Goal: Information Seeking & Learning: Learn about a topic

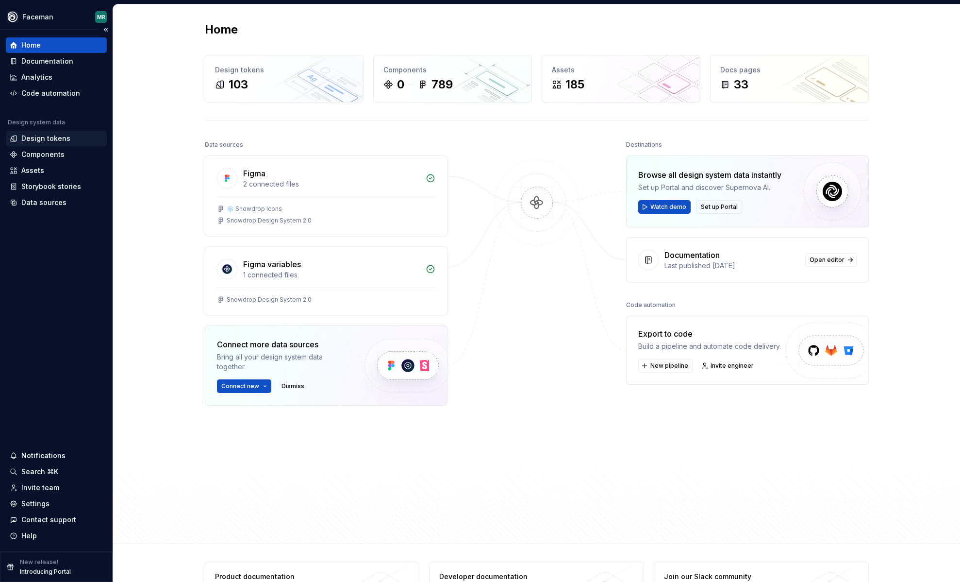
click at [49, 142] on div "Design tokens" at bounding box center [45, 139] width 49 height 10
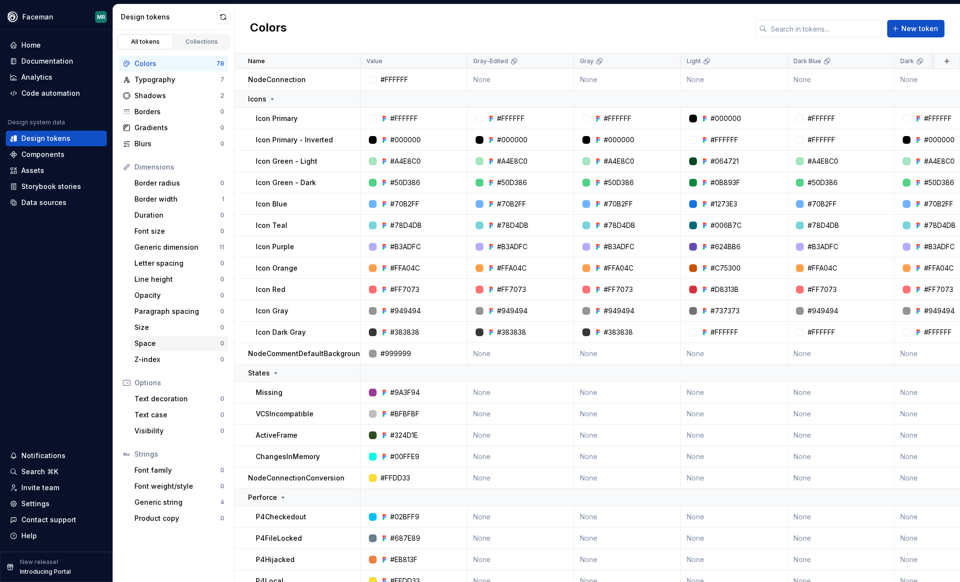
click at [176, 345] on div "Space" at bounding box center [177, 343] width 86 height 10
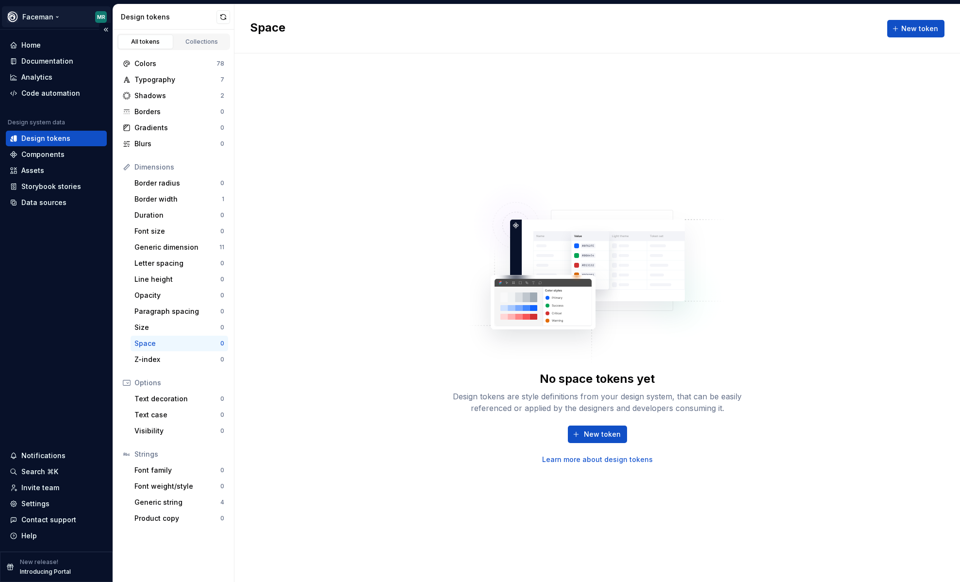
click at [54, 16] on html "Faceman MR Home Documentation Analytics Code automation Design system data Desi…" at bounding box center [480, 291] width 960 height 582
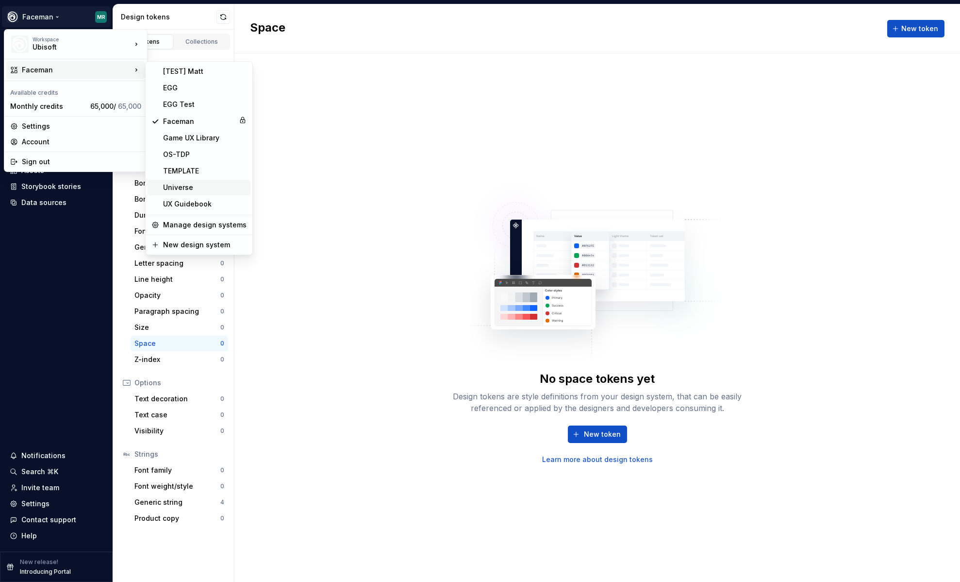
click at [196, 184] on div "Universe" at bounding box center [205, 188] width 84 height 10
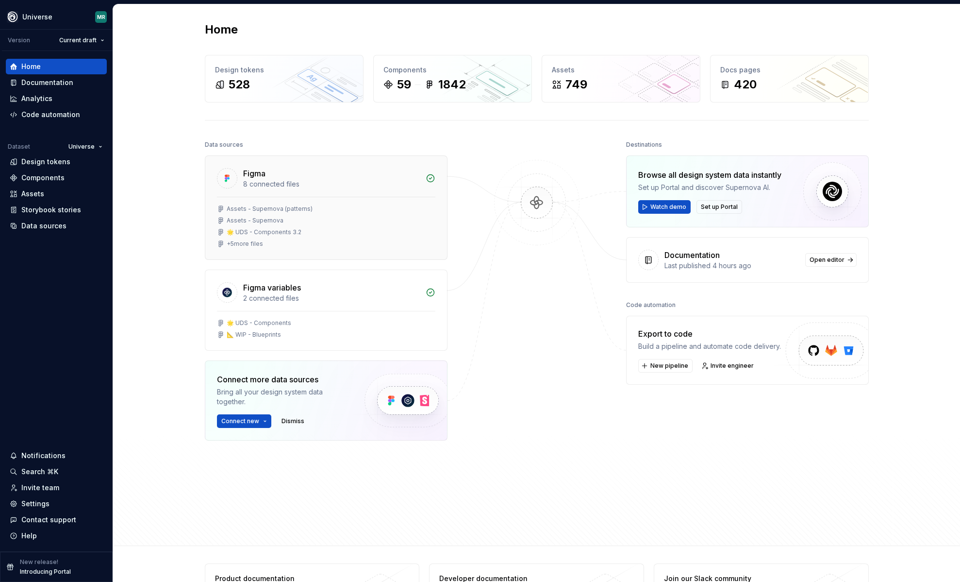
click at [249, 242] on div "+ 5 more files" at bounding box center [245, 244] width 36 height 8
click at [41, 160] on div "Design tokens" at bounding box center [45, 162] width 49 height 10
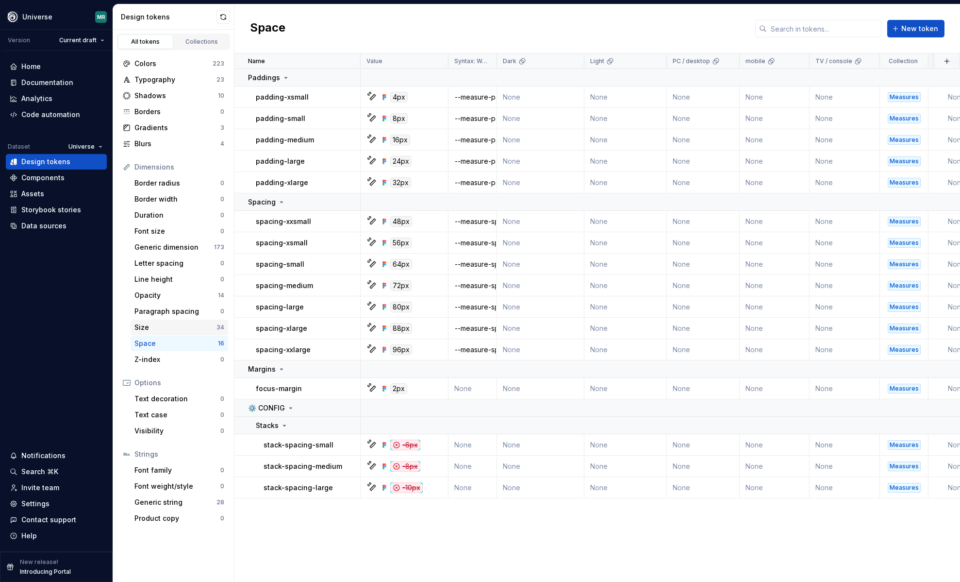
click at [180, 326] on div "Size" at bounding box center [175, 327] width 82 height 10
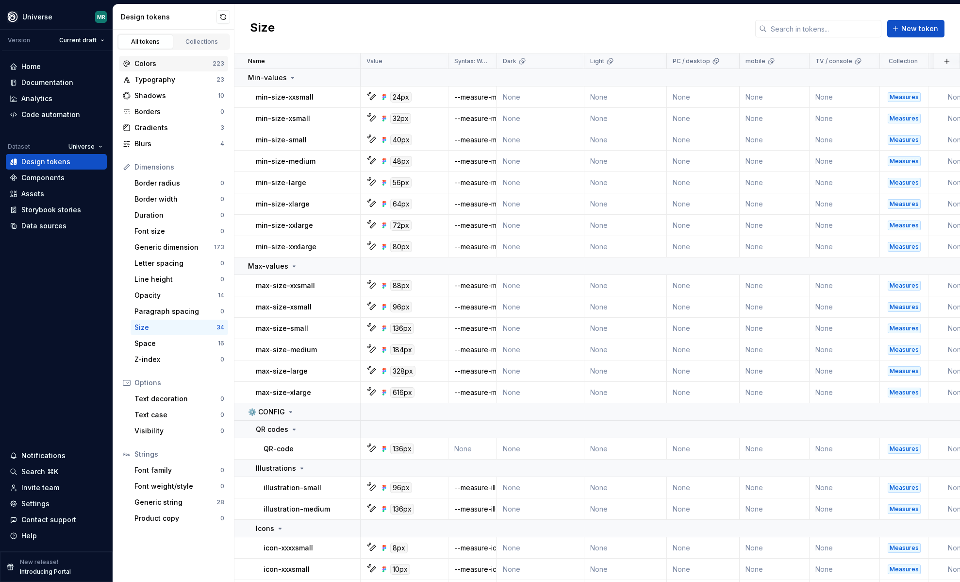
click at [162, 65] on div "Colors" at bounding box center [173, 64] width 78 height 10
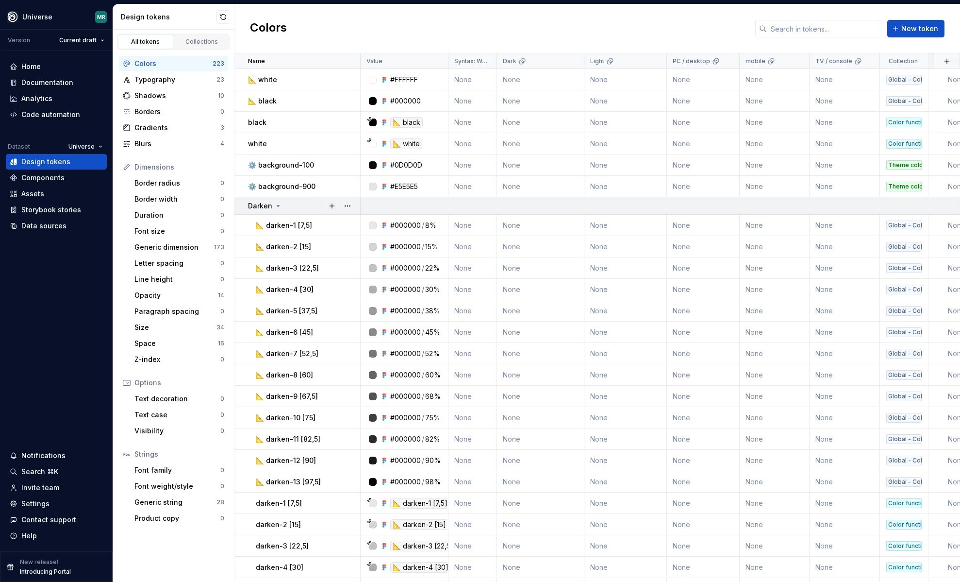
click at [278, 211] on td "Darken" at bounding box center [297, 205] width 126 height 17
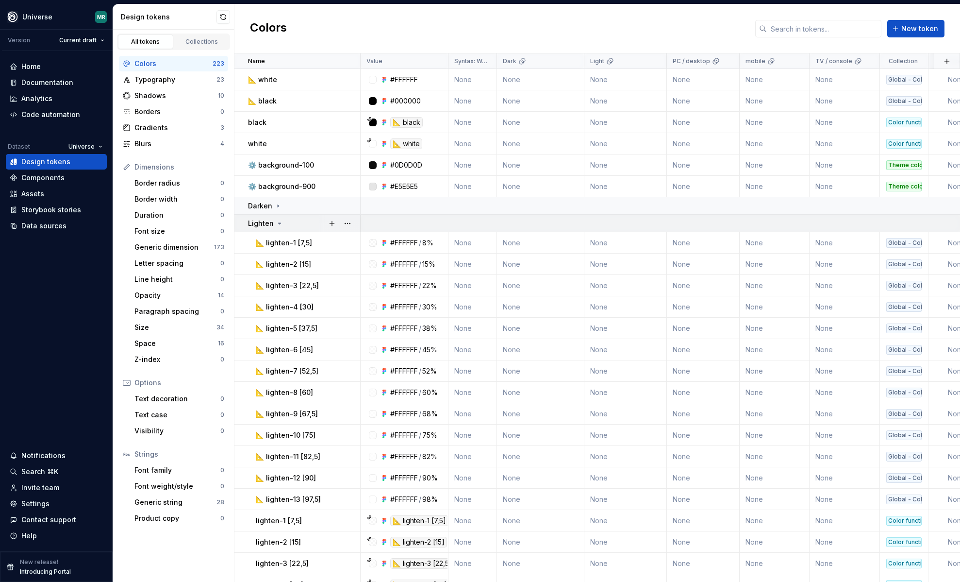
click at [278, 218] on div "Lighten" at bounding box center [265, 223] width 35 height 10
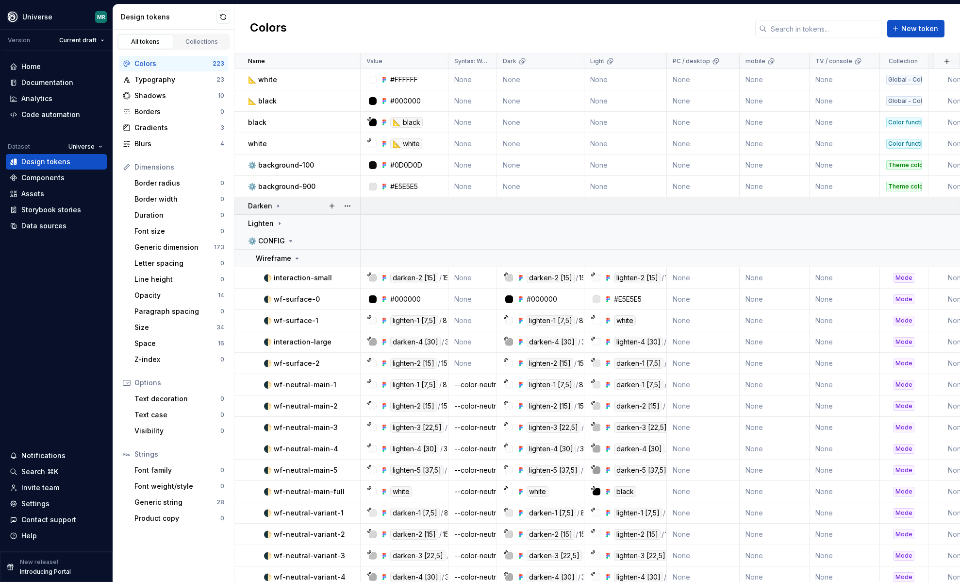
click at [278, 206] on icon at bounding box center [278, 206] width 8 height 8
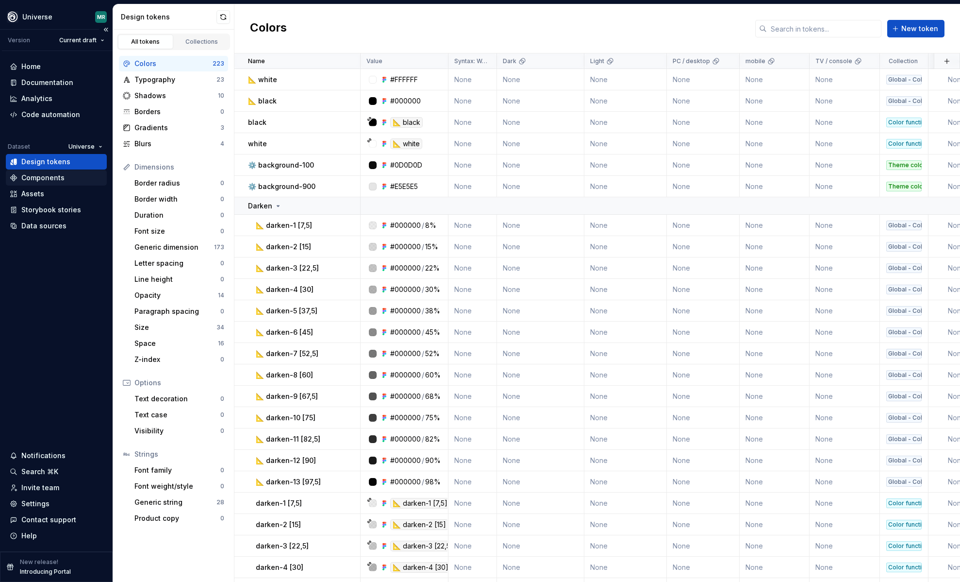
click at [41, 178] on div "Components" at bounding box center [42, 178] width 43 height 10
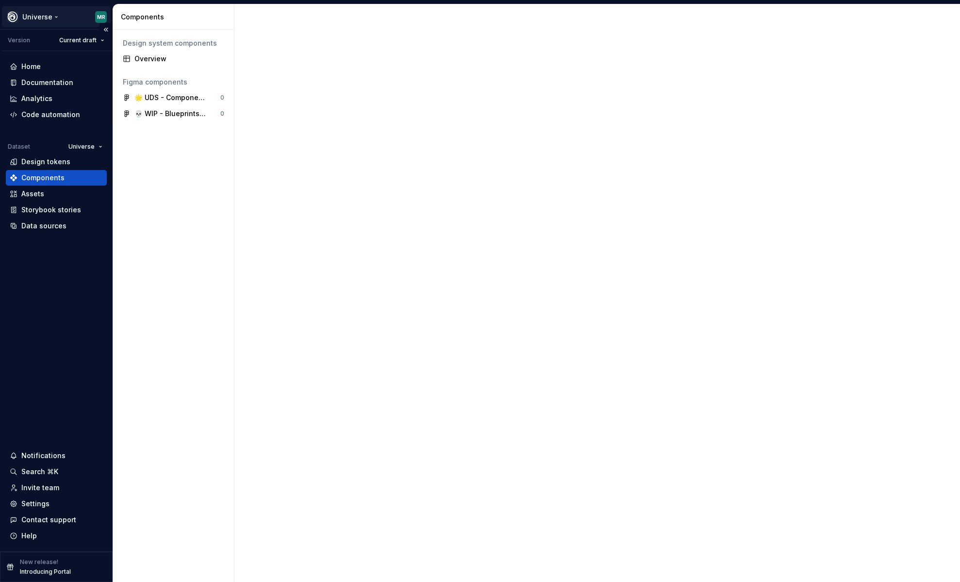
click at [51, 19] on html "Universe MR Version Current draft Home Documentation Analytics Code automation …" at bounding box center [480, 291] width 960 height 582
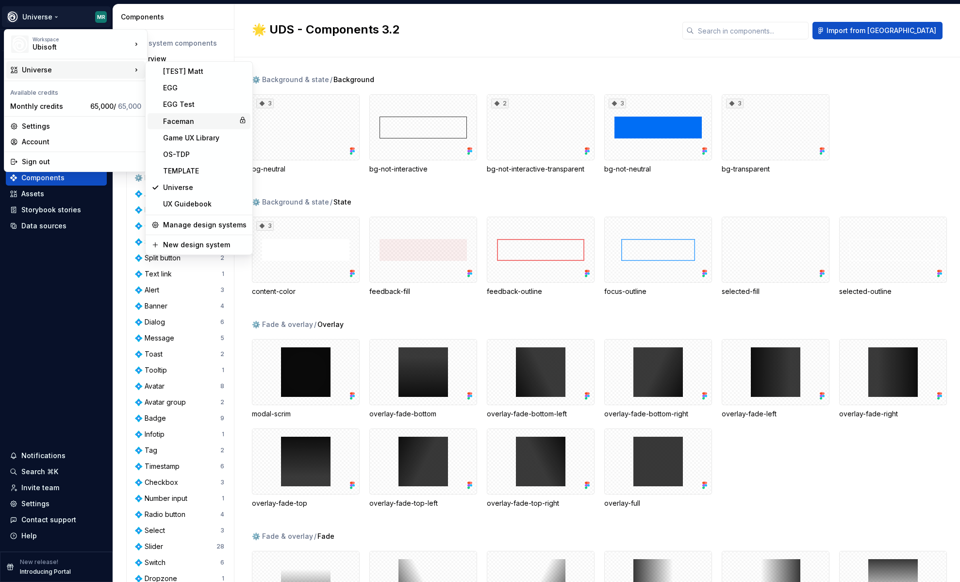
click at [188, 124] on div "Faceman" at bounding box center [199, 122] width 72 height 10
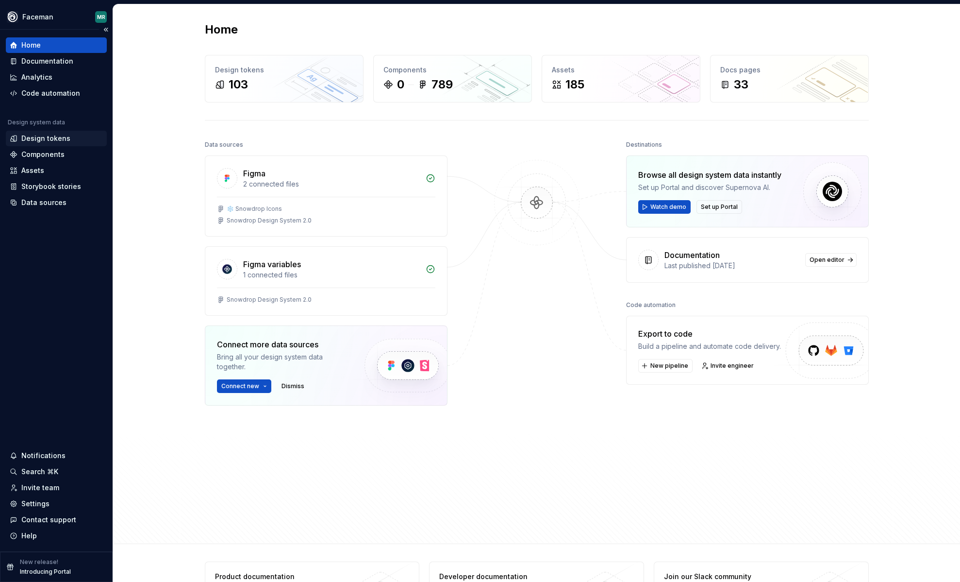
click at [46, 139] on div "Design tokens" at bounding box center [45, 139] width 49 height 10
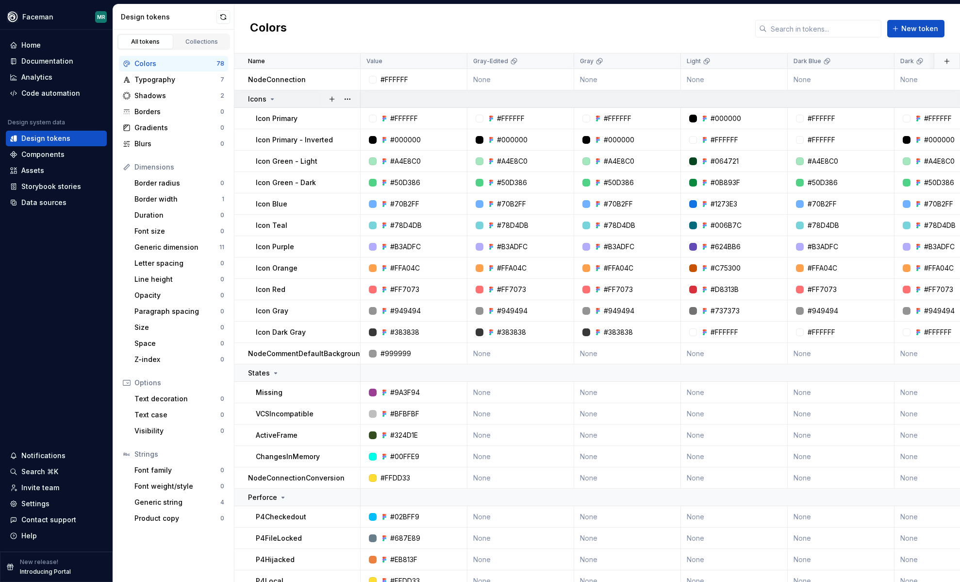
click at [273, 98] on icon at bounding box center [272, 99] width 8 height 8
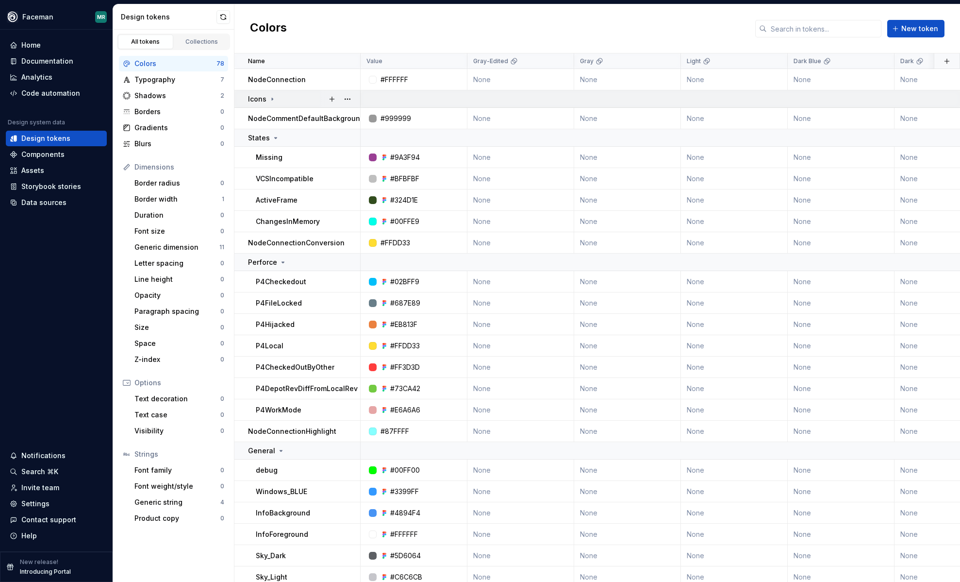
click at [273, 98] on icon at bounding box center [272, 99] width 8 height 8
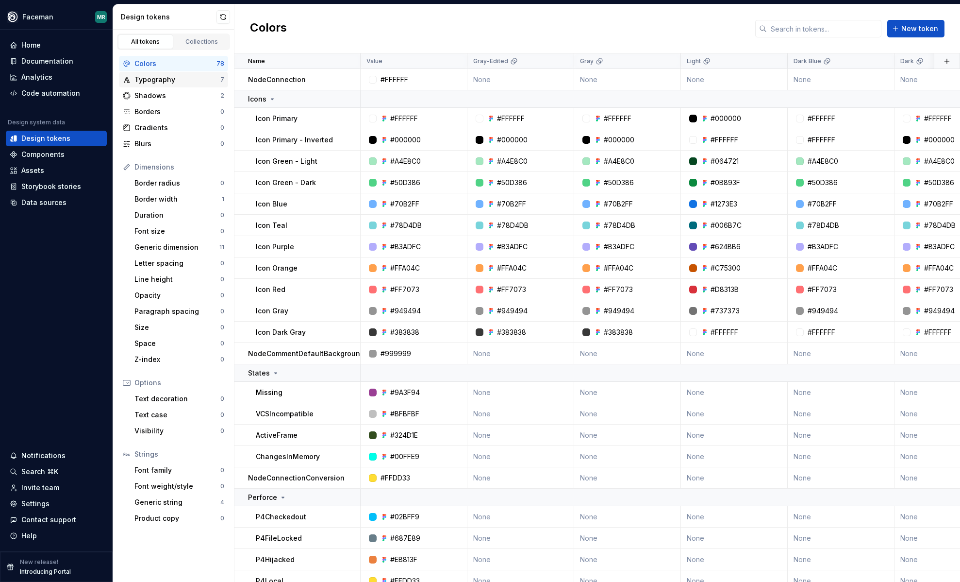
click at [171, 80] on div "Typography" at bounding box center [177, 80] width 86 height 10
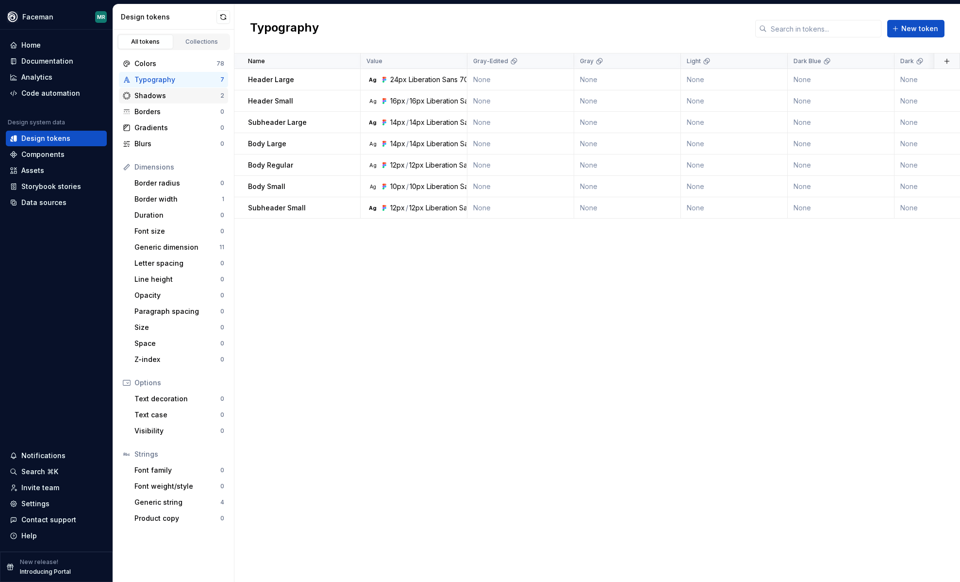
click at [168, 99] on div "Shadows" at bounding box center [177, 96] width 86 height 10
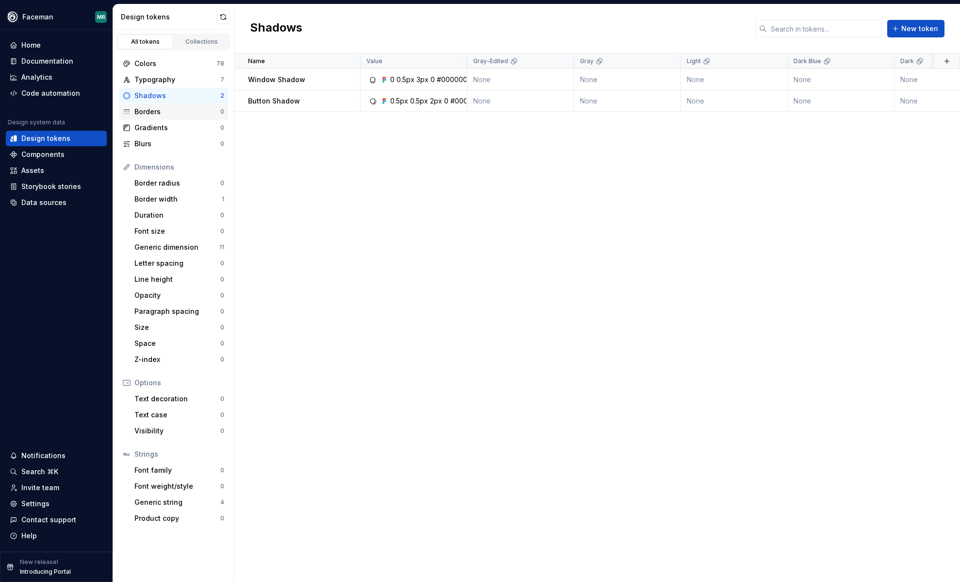
click at [167, 111] on div "Borders" at bounding box center [177, 112] width 86 height 10
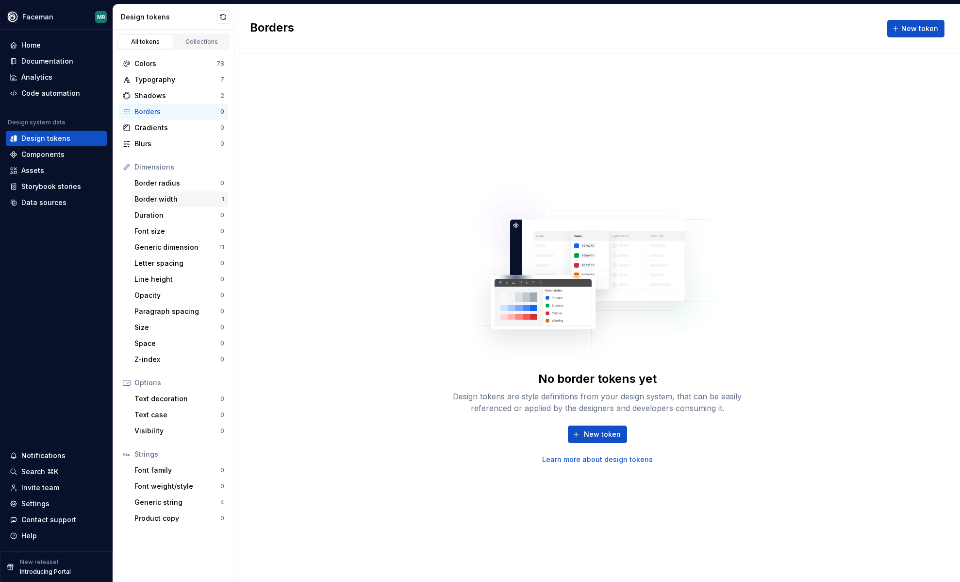
click at [163, 201] on div "Border width" at bounding box center [177, 199] width 87 height 10
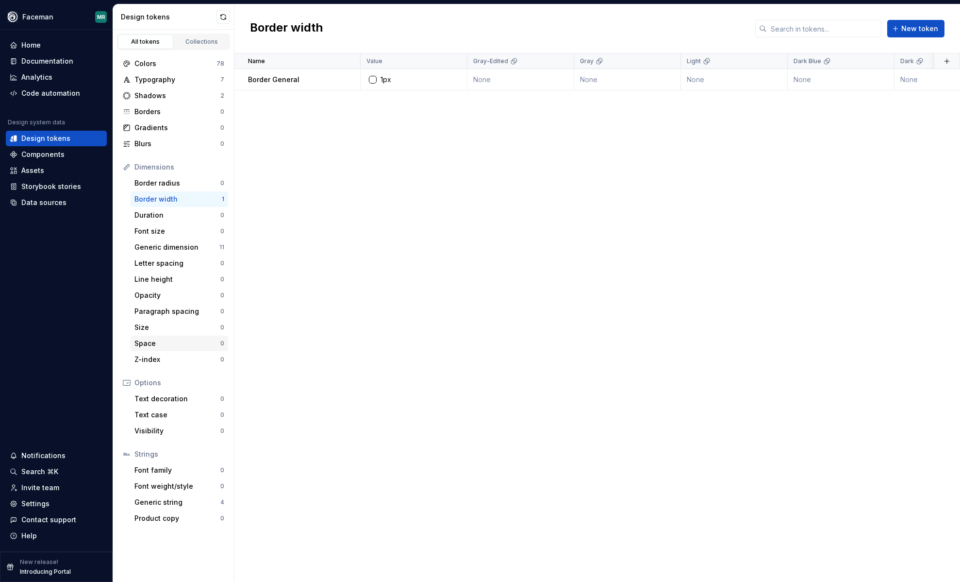
click at [155, 341] on div "Space" at bounding box center [177, 343] width 86 height 10
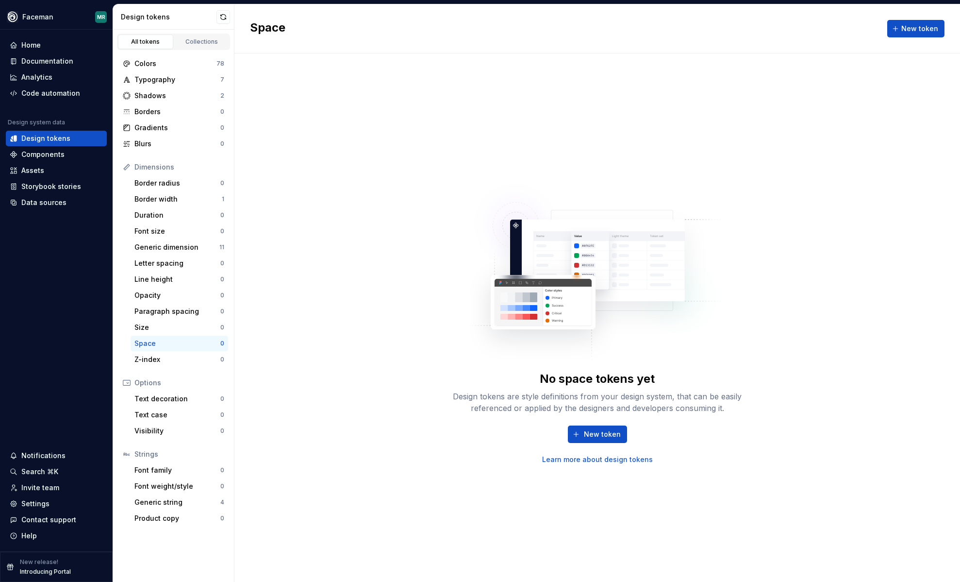
click at [612, 458] on link "Learn more about design tokens" at bounding box center [597, 459] width 111 height 10
click at [32, 44] on div "Home" at bounding box center [30, 45] width 19 height 10
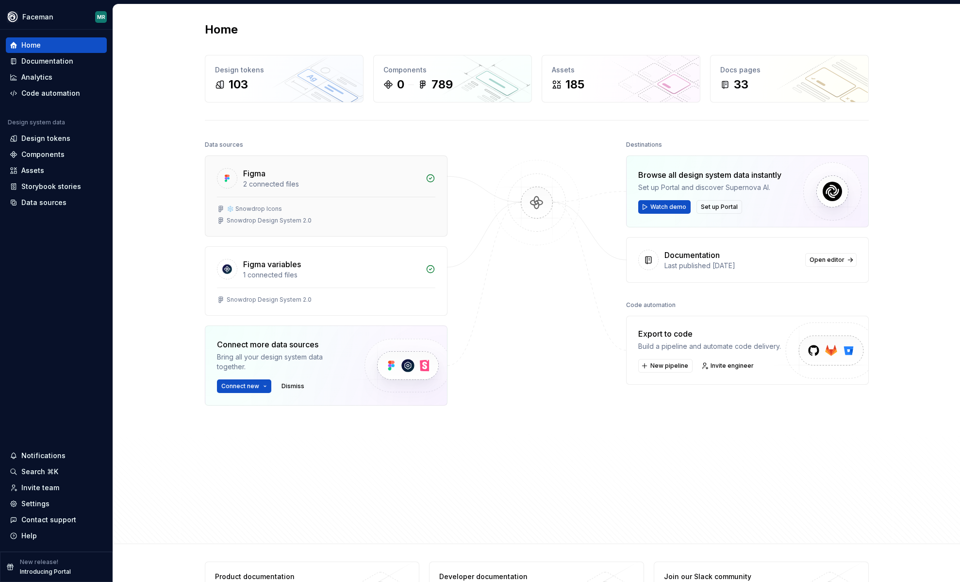
click at [358, 186] on div "2 connected files" at bounding box center [331, 184] width 177 height 10
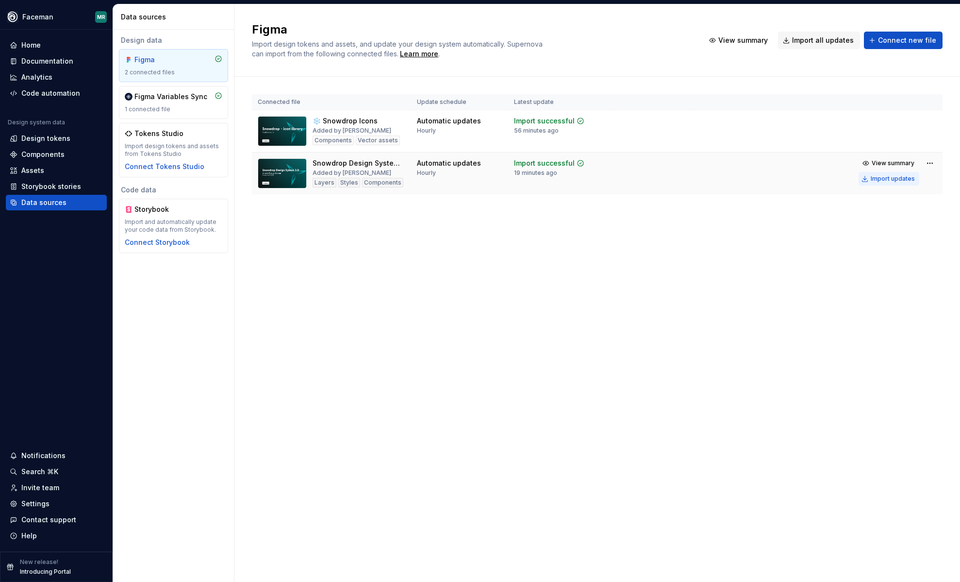
click at [892, 179] on div "Import updates" at bounding box center [893, 179] width 44 height 8
click at [930, 164] on html "Faceman MR Home Documentation Analytics Code automation Design system data Desi…" at bounding box center [480, 291] width 960 height 582
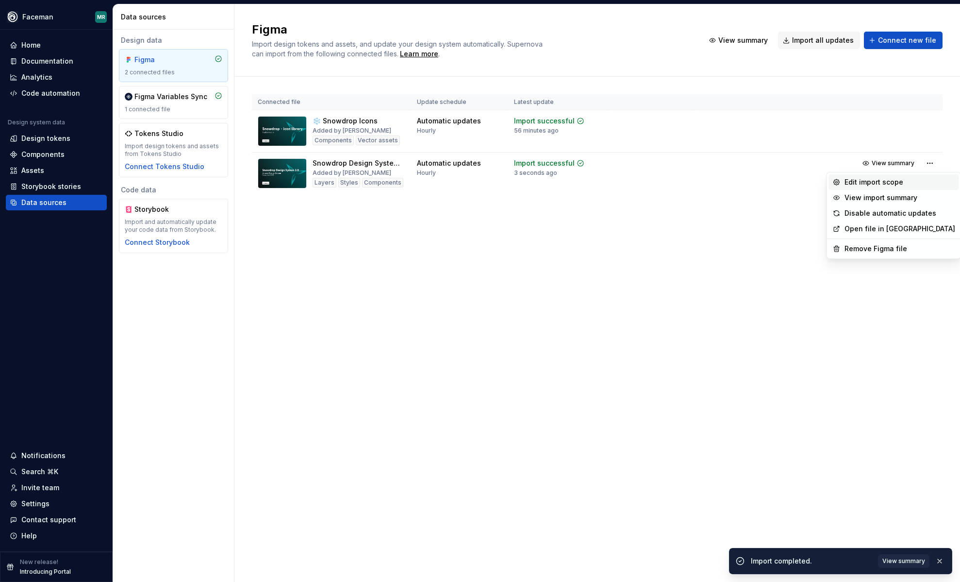
click at [890, 181] on div "Edit import scope" at bounding box center [900, 182] width 111 height 10
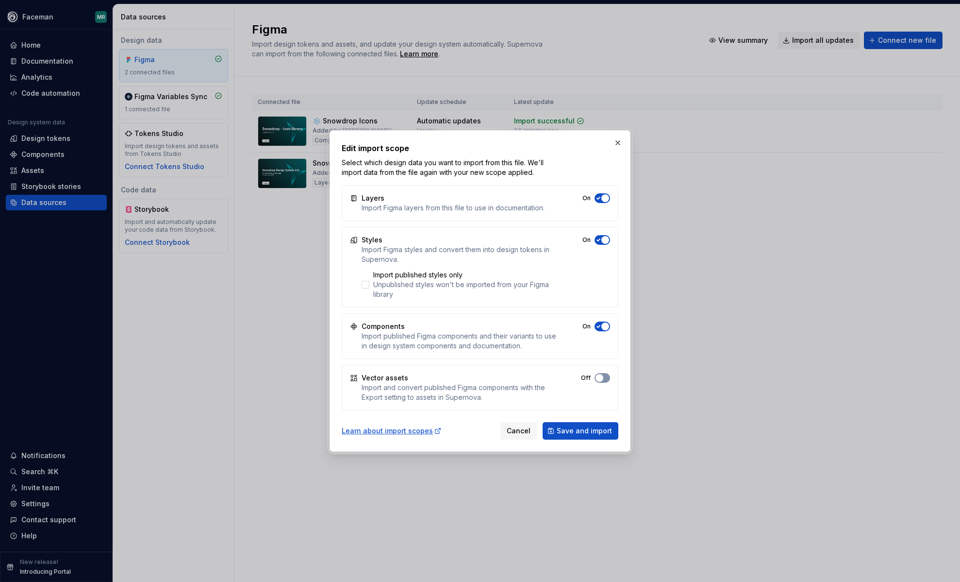
click at [599, 376] on span "button" at bounding box center [600, 378] width 8 height 8
click at [368, 283] on div at bounding box center [366, 285] width 8 height 8
click at [587, 430] on span "Save and import" at bounding box center [584, 431] width 55 height 10
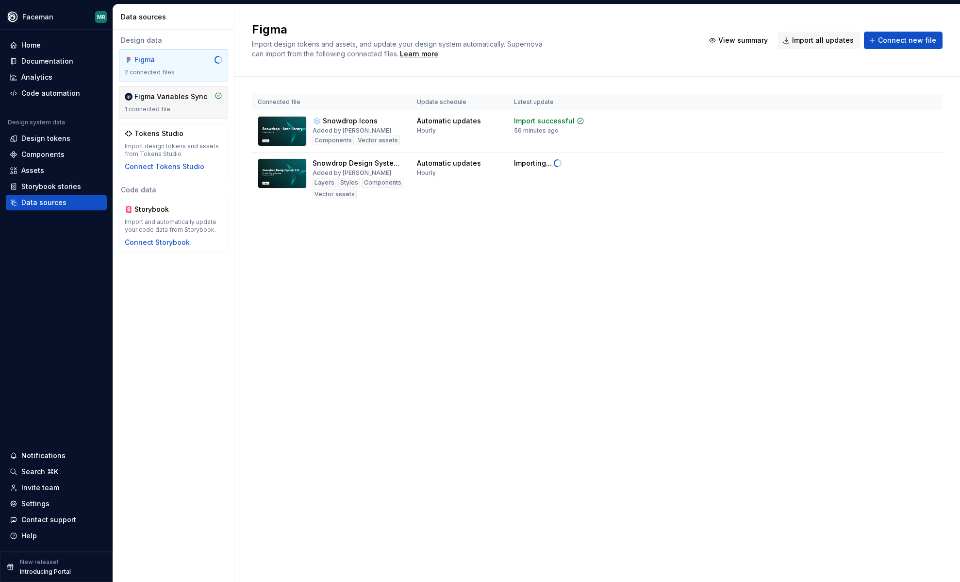
click at [170, 103] on div "Figma Variables Sync 1 connected file" at bounding box center [174, 102] width 98 height 21
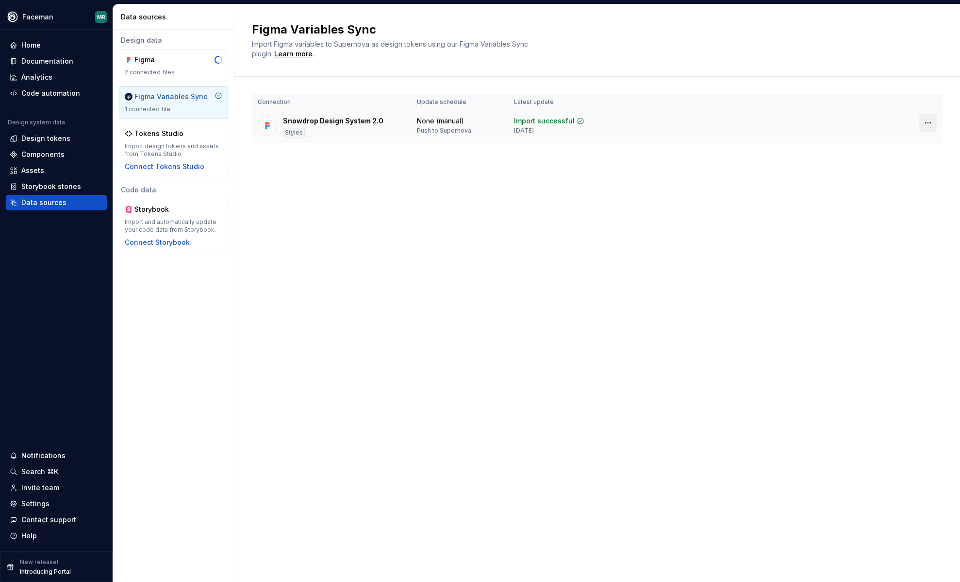
click at [928, 122] on html "Faceman MR Home Documentation Analytics Code automation Design system data Desi…" at bounding box center [480, 291] width 960 height 582
click at [553, 127] on html "Faceman MR Home Documentation Analytics Code automation Design system data Desi…" at bounding box center [480, 291] width 960 height 582
click at [533, 119] on div "Import successful" at bounding box center [544, 121] width 61 height 10
click at [417, 117] on div "None (manual)" at bounding box center [440, 121] width 47 height 10
click at [348, 126] on div "Snowdrop Design System 2.0 Styles" at bounding box center [333, 126] width 100 height 21
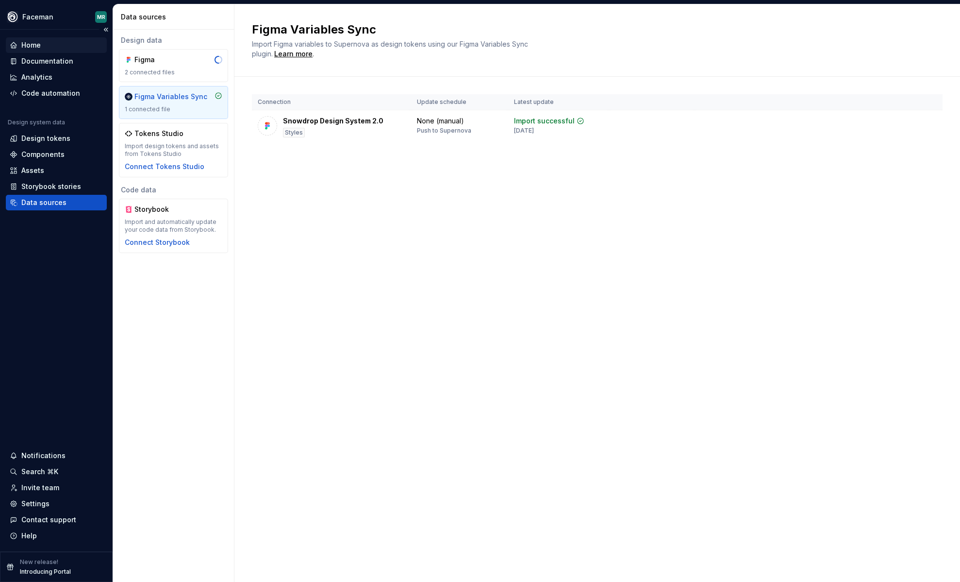
click at [38, 45] on div "Home" at bounding box center [30, 45] width 19 height 10
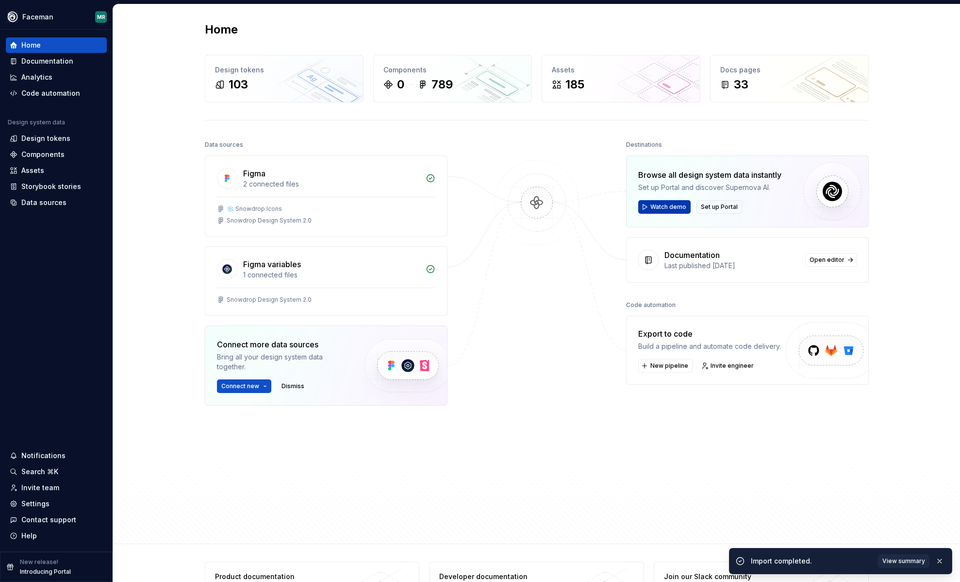
click at [659, 207] on span "Watch demo" at bounding box center [669, 207] width 36 height 8
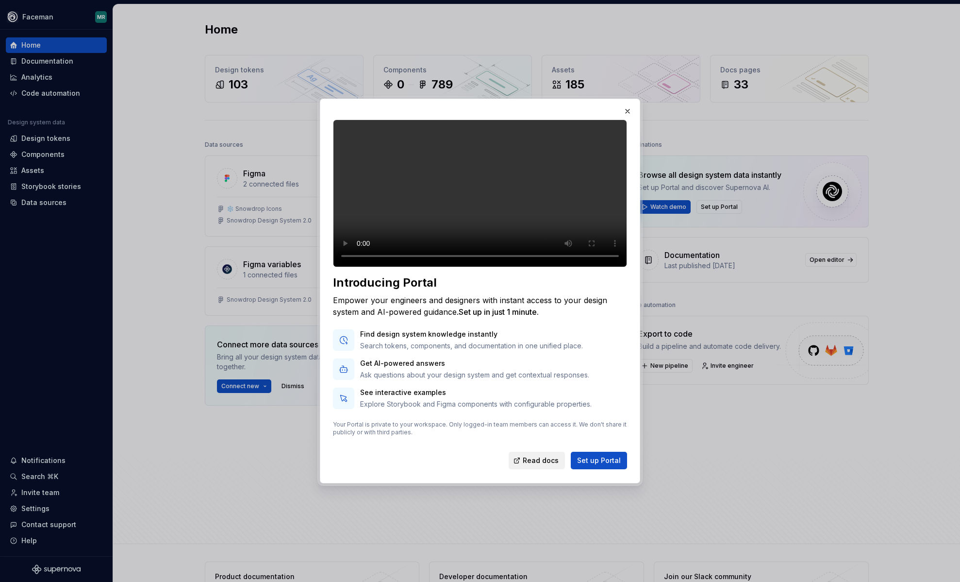
click at [544, 465] on span "Read docs" at bounding box center [541, 460] width 36 height 10
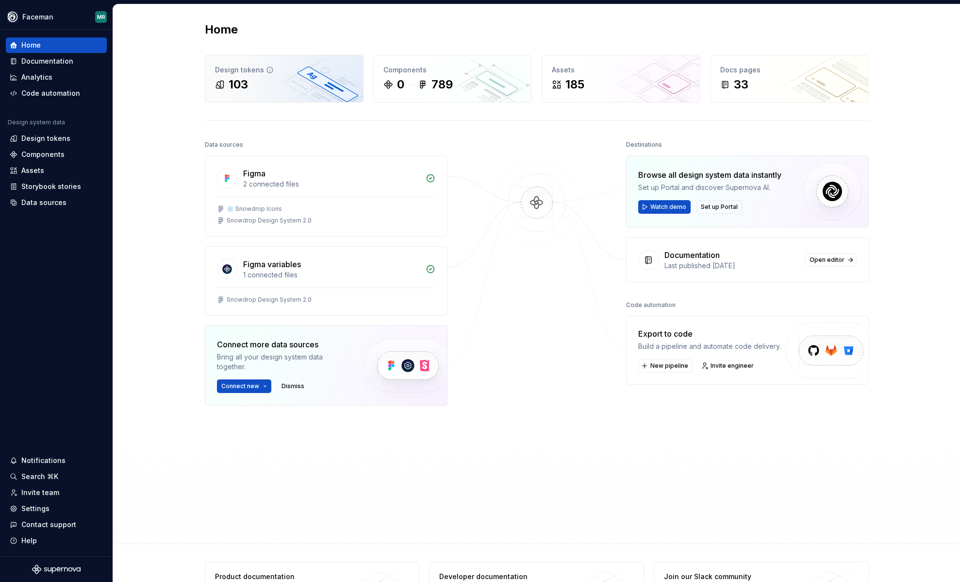
click at [298, 75] on div "Design tokens 103" at bounding box center [284, 78] width 158 height 47
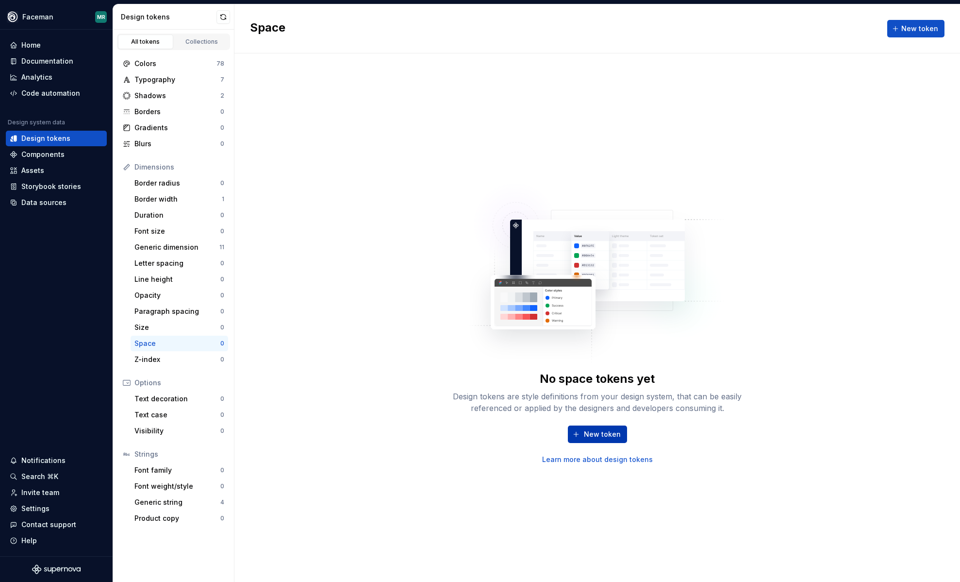
click at [602, 434] on span "New token" at bounding box center [602, 434] width 37 height 10
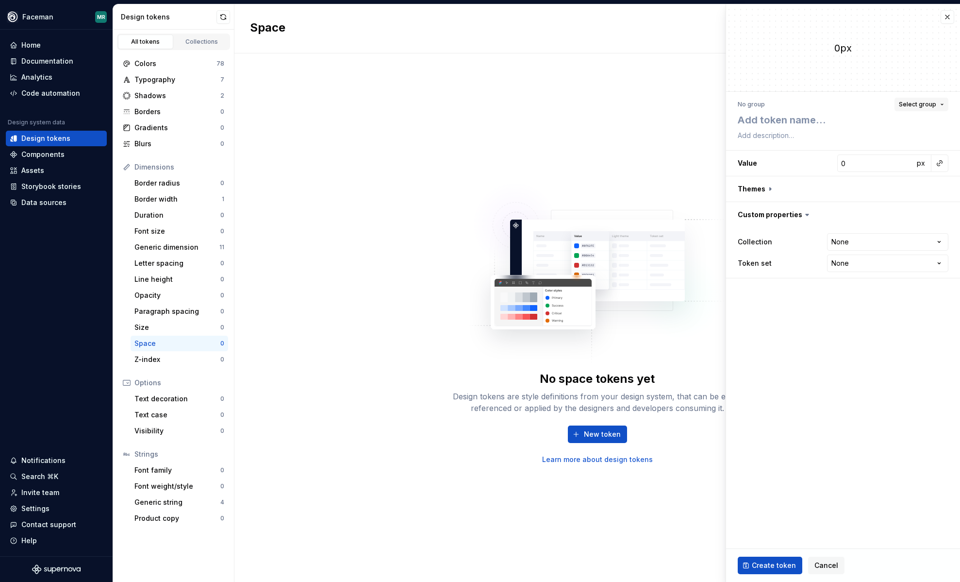
click at [941, 106] on button "Select group" at bounding box center [922, 105] width 54 height 14
click at [929, 102] on span "Select group" at bounding box center [917, 104] width 37 height 8
click at [862, 236] on html "**********" at bounding box center [480, 291] width 960 height 582
click at [810, 286] on html "**********" at bounding box center [480, 291] width 960 height 582
click at [855, 241] on html "**********" at bounding box center [480, 291] width 960 height 582
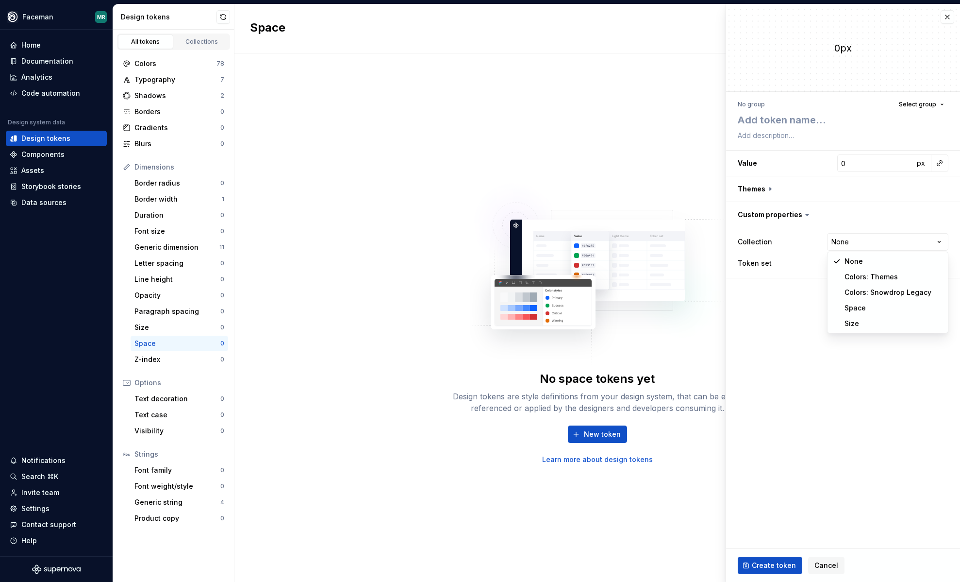
click at [819, 317] on html "**********" at bounding box center [480, 291] width 960 height 582
click at [862, 263] on html "**********" at bounding box center [480, 291] width 960 height 582
click at [764, 332] on html "**********" at bounding box center [480, 291] width 960 height 582
click at [949, 21] on button "button" at bounding box center [948, 17] width 14 height 14
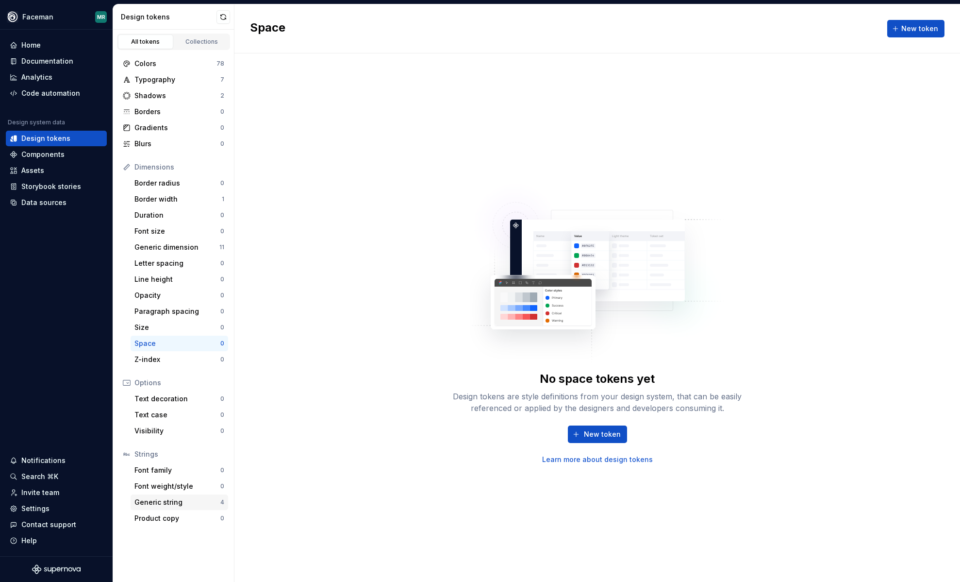
click at [162, 508] on div "Generic string 4" at bounding box center [180, 502] width 98 height 16
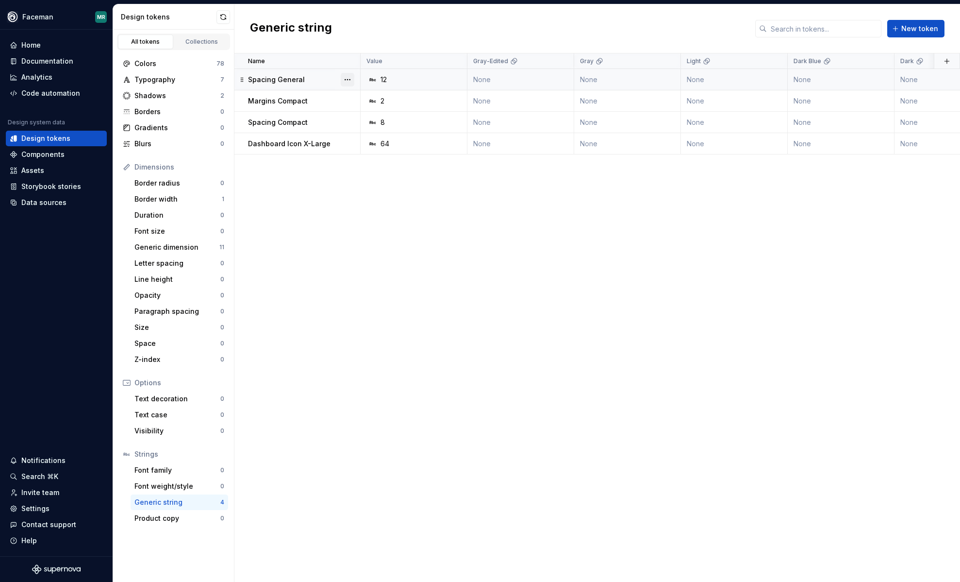
click at [349, 80] on button "button" at bounding box center [348, 80] width 14 height 14
click at [388, 103] on div "Open detail" at bounding box center [384, 99] width 83 height 16
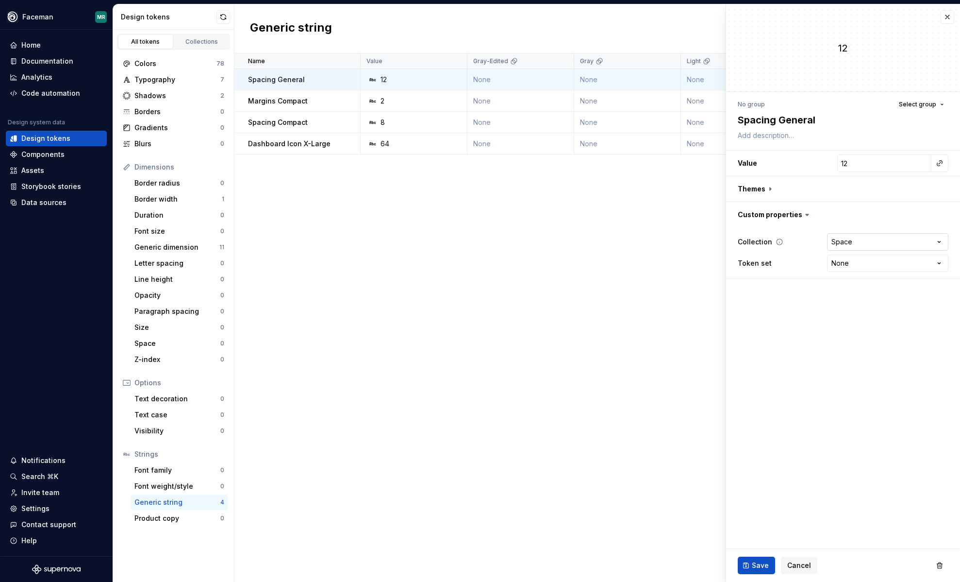
click at [864, 245] on html "Faceman MR Home Documentation Analytics Code automation Design system data Desi…" at bounding box center [480, 291] width 960 height 582
click at [794, 319] on html "Faceman MR Home Documentation Analytics Code automation Design system data Desi…" at bounding box center [480, 291] width 960 height 582
click at [934, 112] on textarea "Spacing General" at bounding box center [841, 119] width 211 height 17
click at [942, 104] on button "Select group" at bounding box center [922, 105] width 54 height 14
click at [832, 335] on fieldset "**********" at bounding box center [843, 292] width 234 height 577
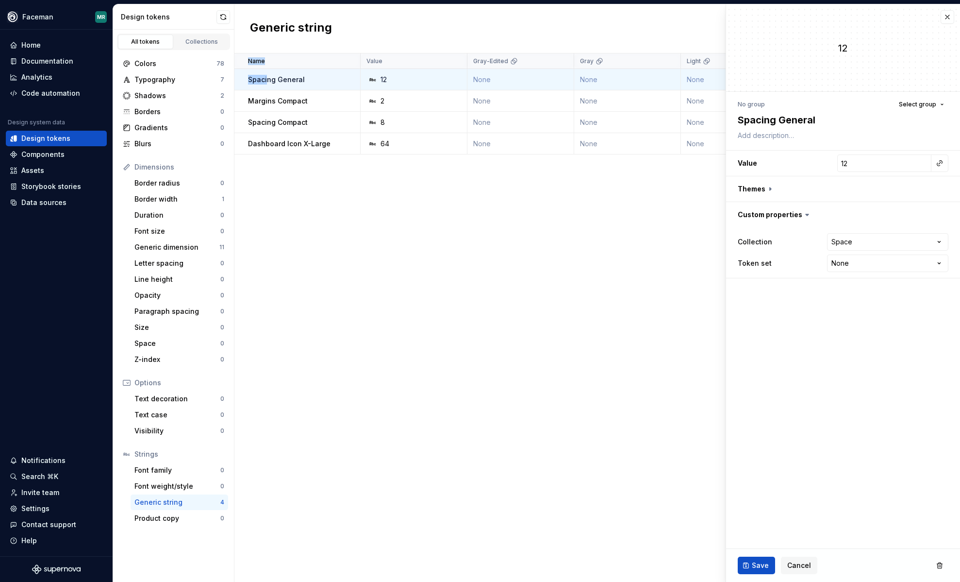
drag, startPoint x: 266, startPoint y: 77, endPoint x: 307, endPoint y: 221, distance: 150.0
click at [300, 221] on div "Name Value Gray-Edited Gray Light Dark Blue Dark Collection Token set Descripti…" at bounding box center [597, 317] width 726 height 528
click at [946, 19] on button "button" at bounding box center [948, 17] width 14 height 14
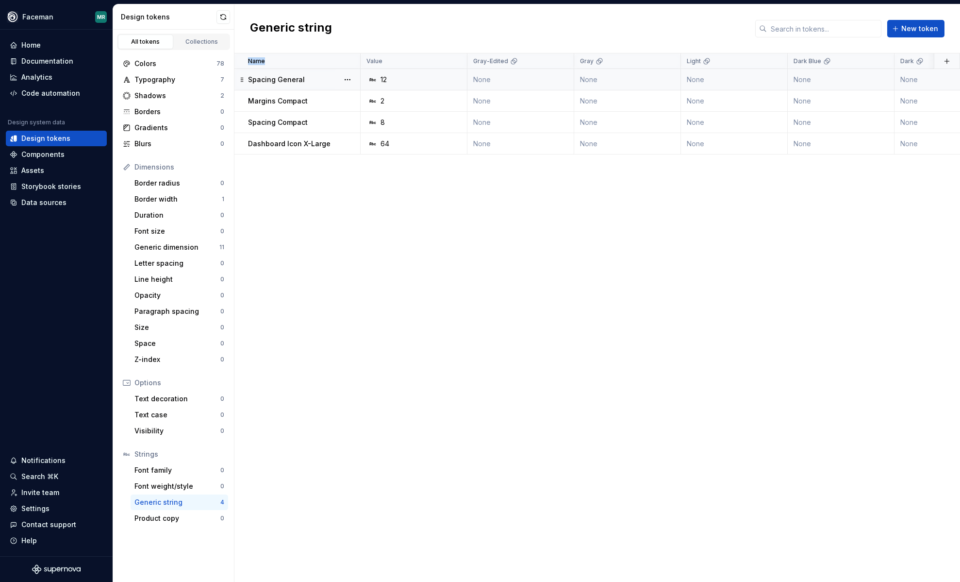
click at [378, 76] on div "12" at bounding box center [417, 80] width 100 height 10
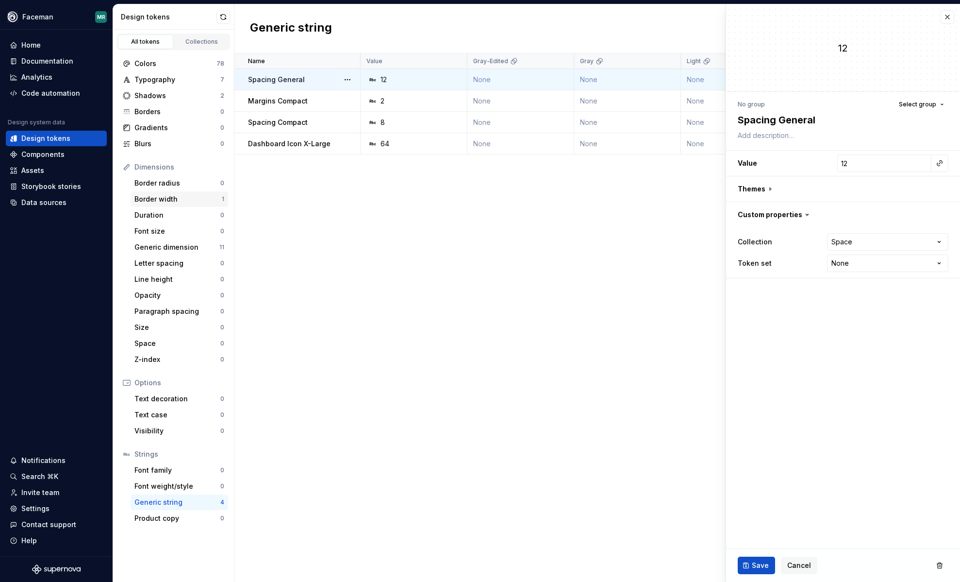
click at [161, 199] on div "Border width" at bounding box center [177, 199] width 87 height 10
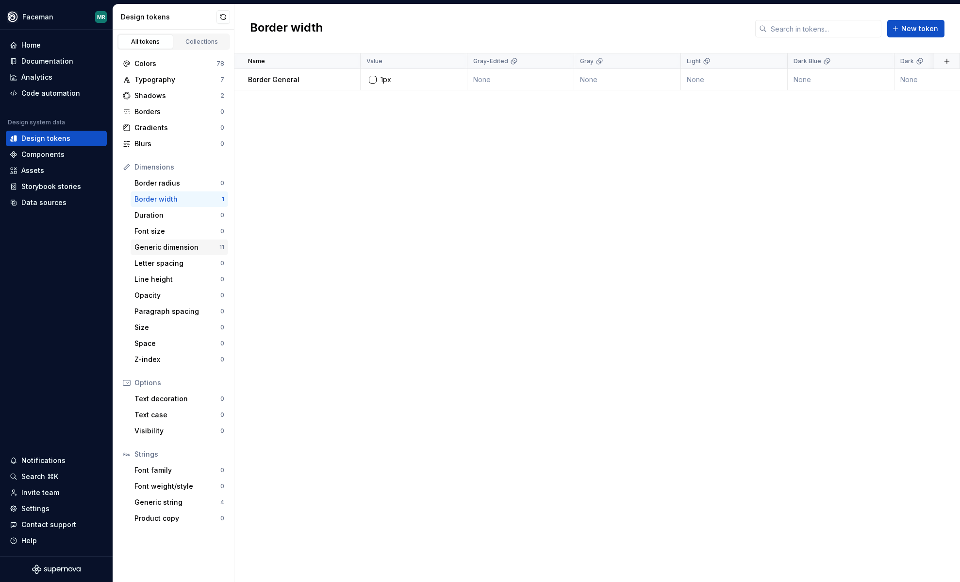
click at [162, 249] on div "Generic dimension" at bounding box center [176, 247] width 85 height 10
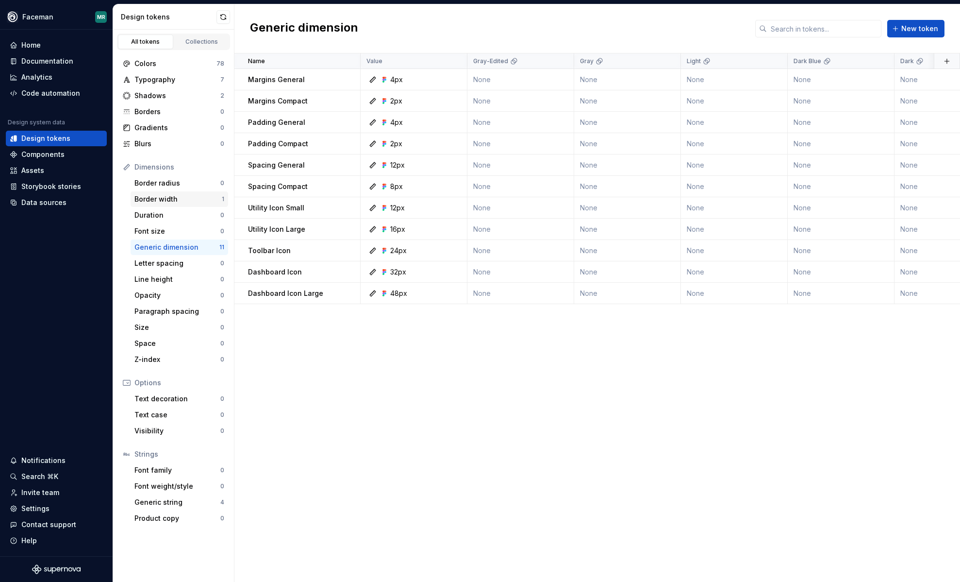
click at [167, 196] on div "Border width" at bounding box center [177, 199] width 87 height 10
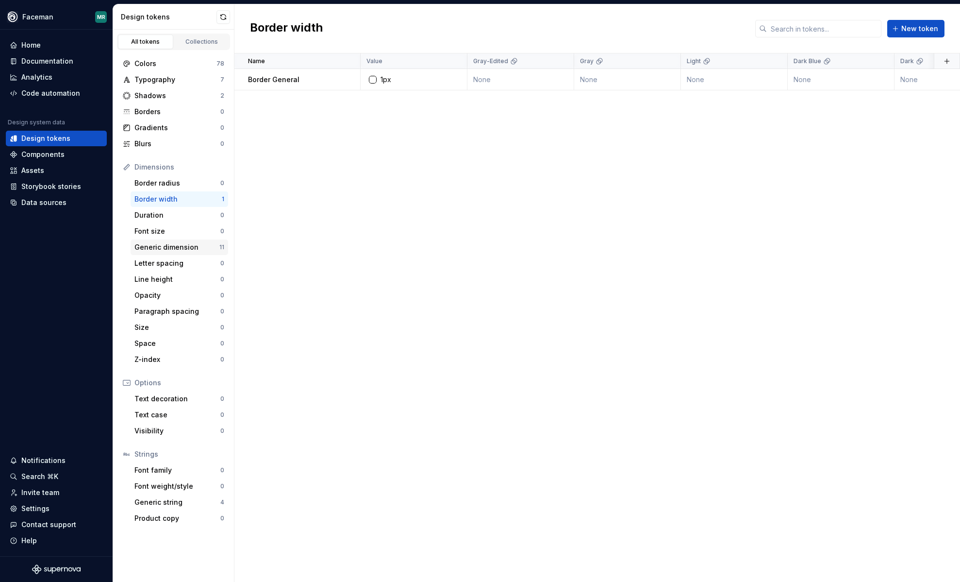
click at [166, 246] on div "Generic dimension" at bounding box center [176, 247] width 85 height 10
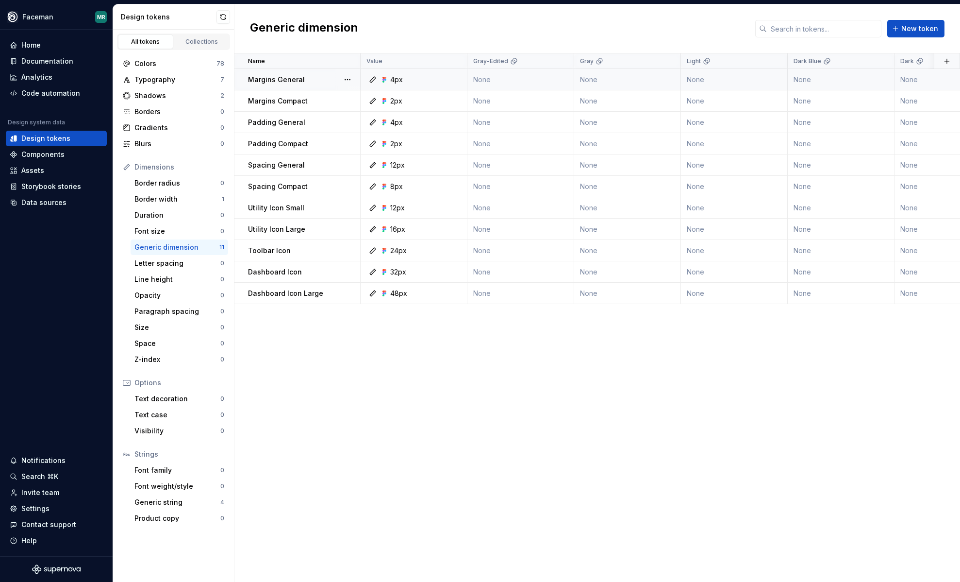
click at [372, 79] on icon at bounding box center [373, 80] width 6 height 6
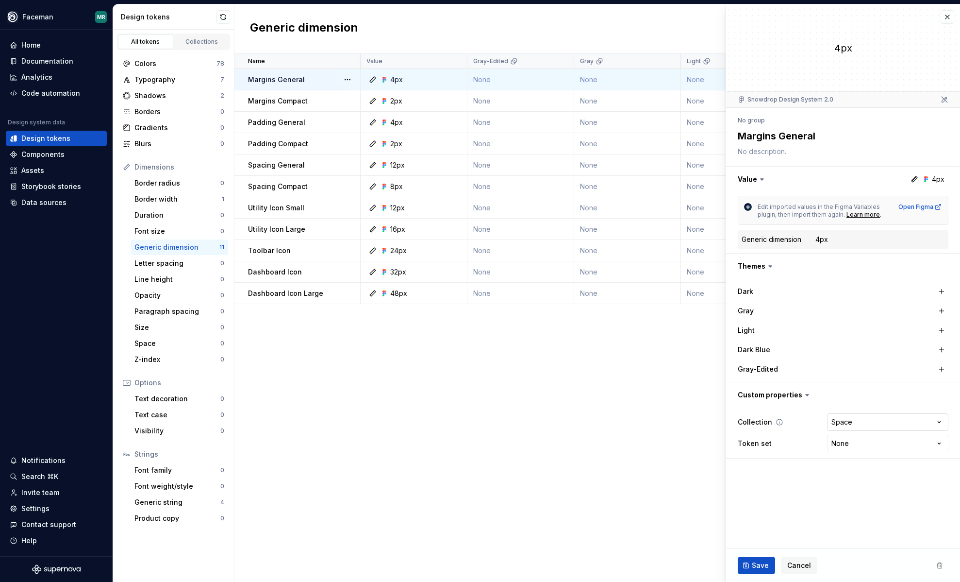
click at [855, 422] on html "Faceman MR Home Documentation Analytics Code automation Design system data Desi…" at bounding box center [480, 291] width 960 height 582
click at [846, 440] on html "Faceman MR Home Documentation Analytics Code automation Design system data Desi…" at bounding box center [480, 291] width 960 height 582
click at [761, 498] on html "Faceman MR Home Documentation Analytics Code automation Design system data Desi…" at bounding box center [480, 291] width 960 height 582
click at [754, 123] on div "No group" at bounding box center [751, 121] width 27 height 8
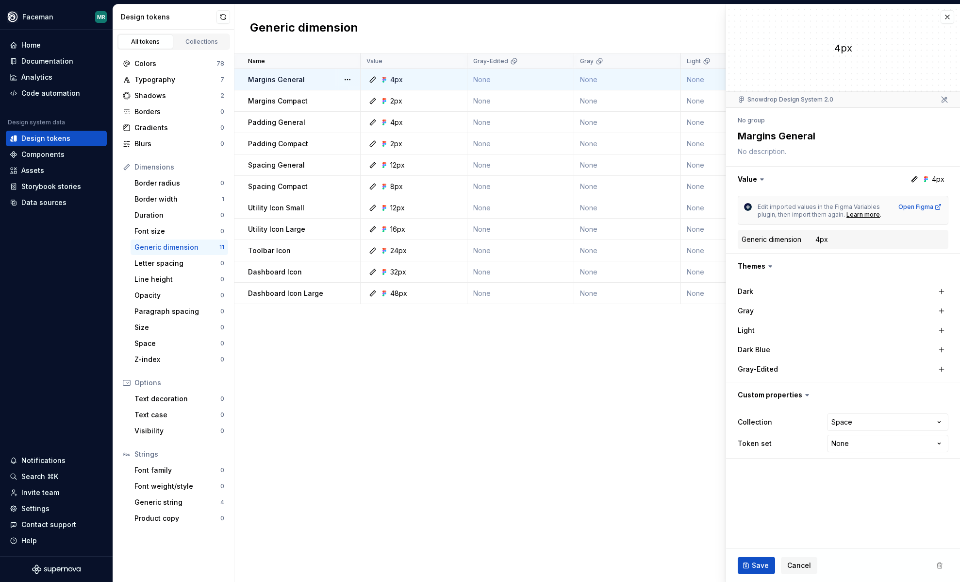
click at [916, 180] on icon at bounding box center [915, 179] width 6 height 6
click at [949, 17] on button "button" at bounding box center [948, 17] width 14 height 14
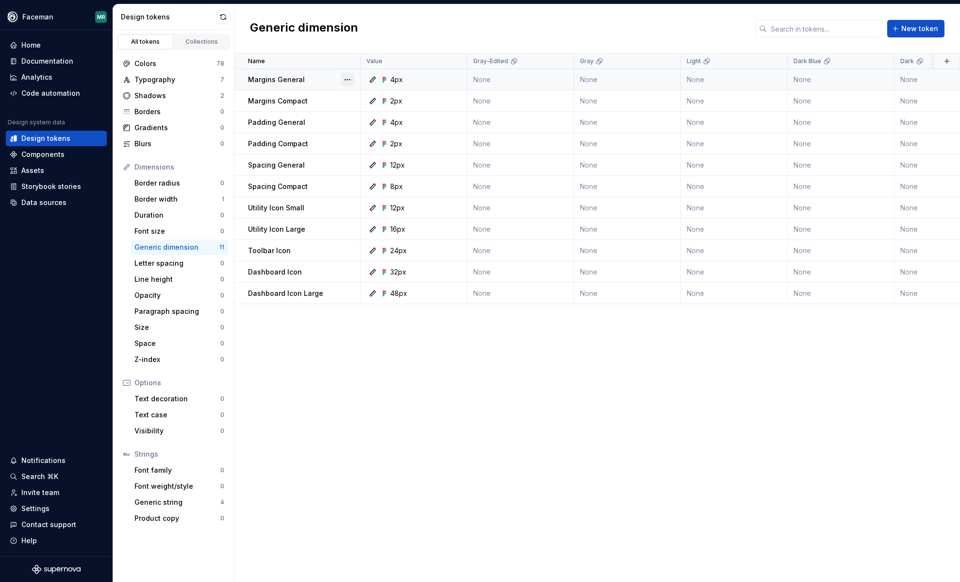
click at [350, 79] on button "button" at bounding box center [348, 80] width 14 height 14
click at [489, 82] on html "Faceman MR Home Documentation Analytics Code automation Design system data Desi…" at bounding box center [480, 291] width 960 height 582
click at [489, 82] on td "None" at bounding box center [521, 79] width 107 height 21
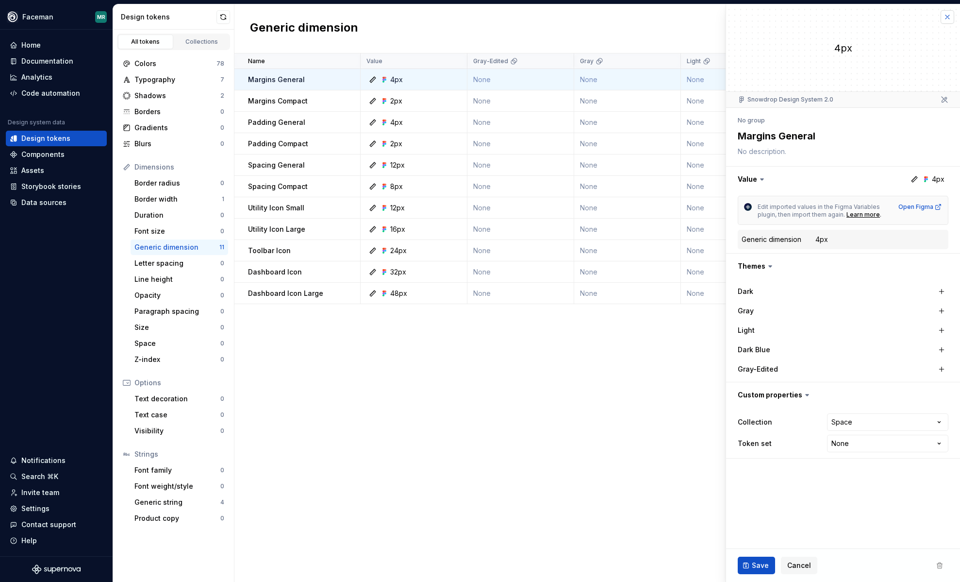
click at [950, 17] on button "button" at bounding box center [948, 17] width 14 height 14
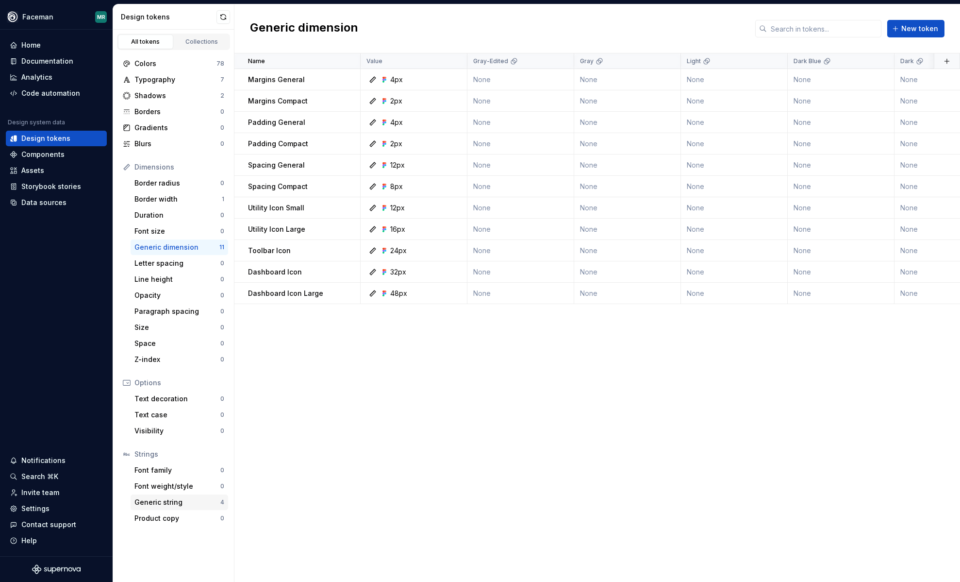
click at [176, 502] on div "Generic string" at bounding box center [177, 502] width 86 height 10
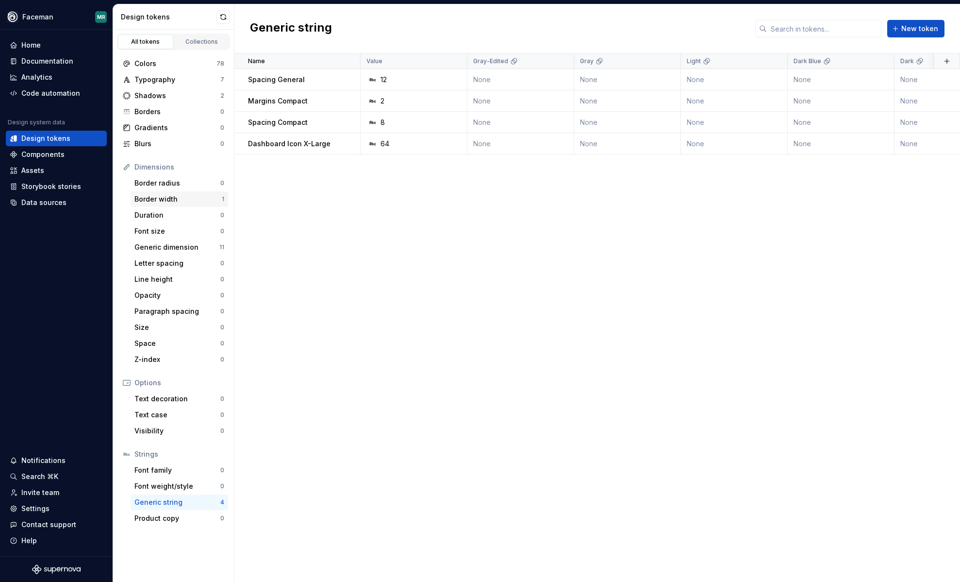
click at [167, 201] on div "Border width" at bounding box center [177, 199] width 87 height 10
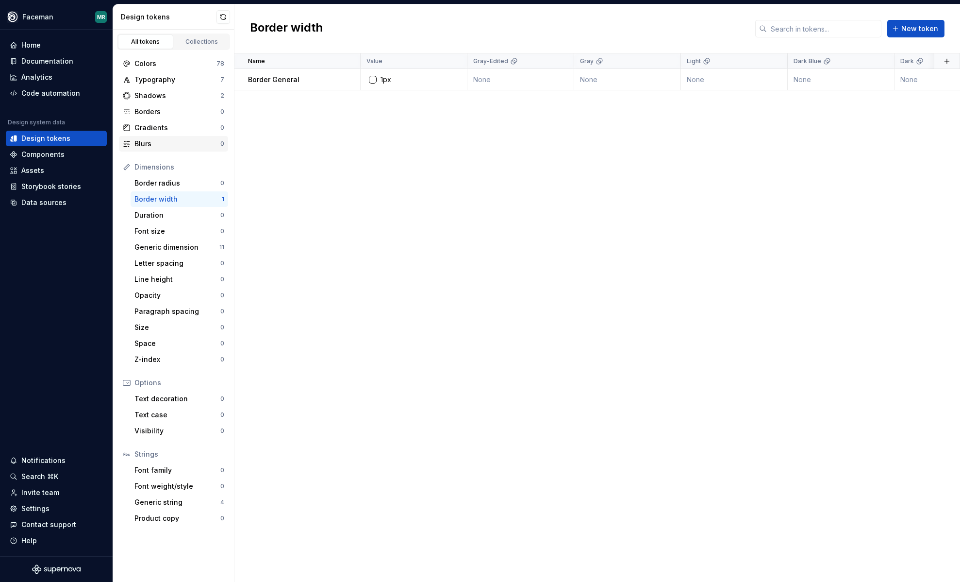
click at [164, 142] on div "Blurs" at bounding box center [177, 144] width 86 height 10
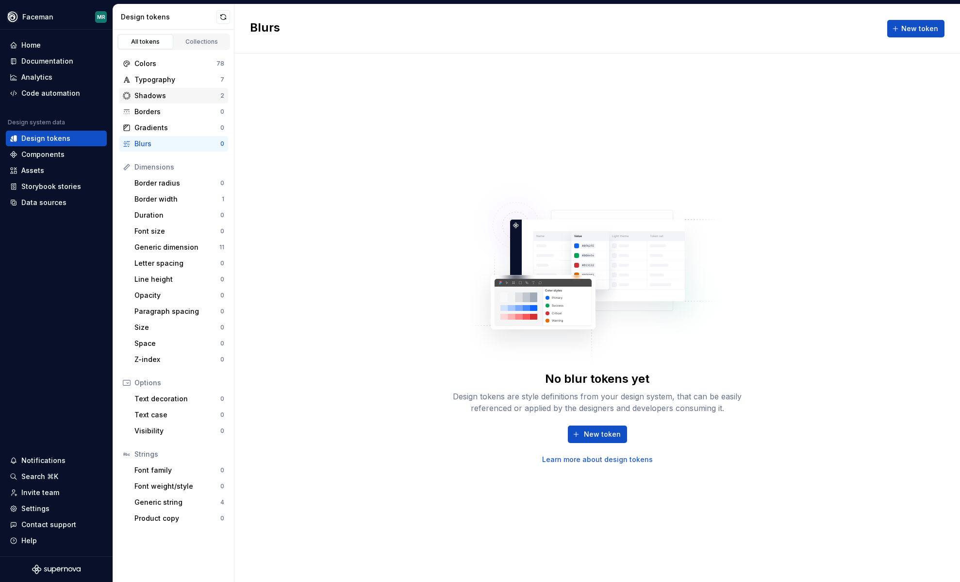
click at [165, 96] on div "Shadows" at bounding box center [177, 96] width 86 height 10
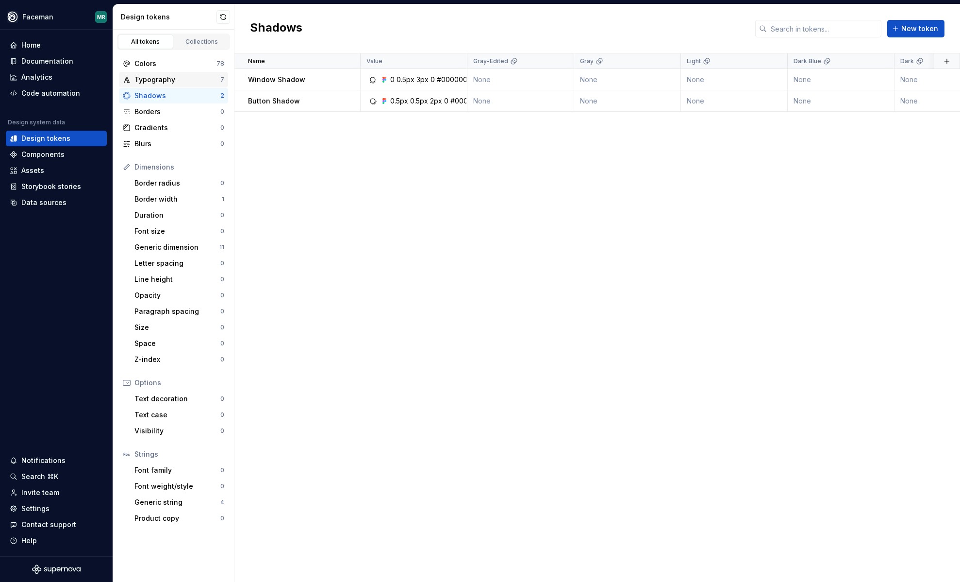
click at [165, 81] on div "Typography" at bounding box center [177, 80] width 86 height 10
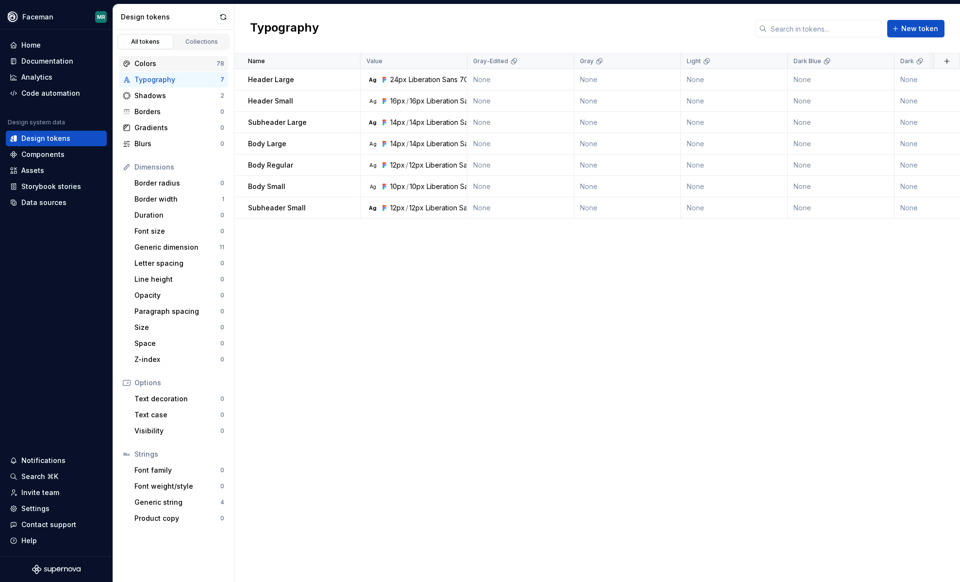
click at [164, 61] on div "Colors" at bounding box center [175, 64] width 82 height 10
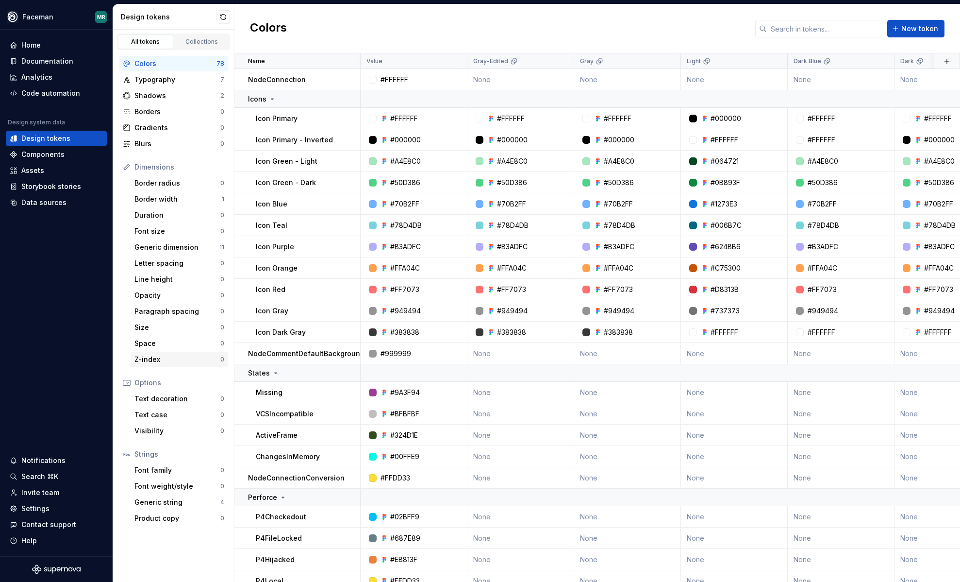
click at [162, 355] on div "Z-index" at bounding box center [177, 359] width 86 height 10
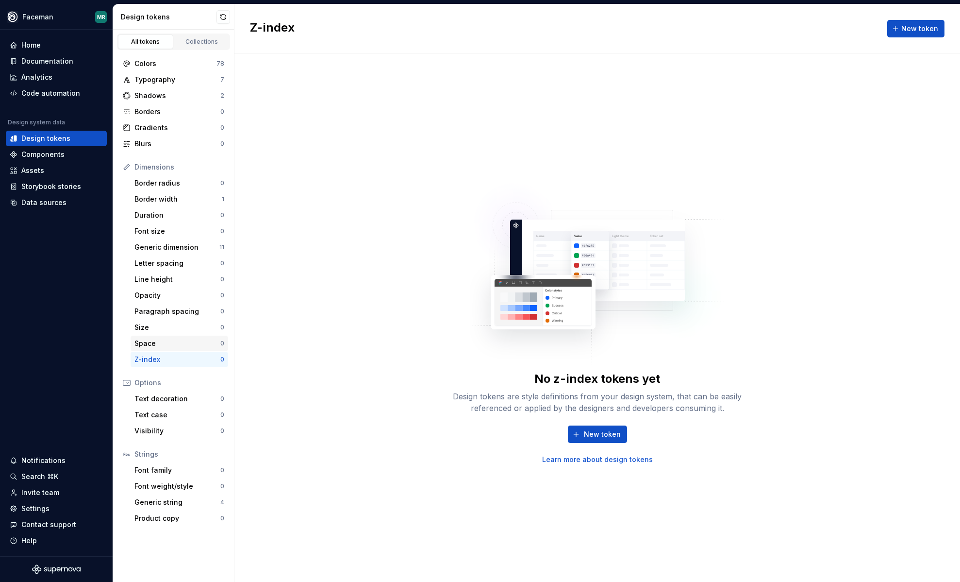
click at [163, 343] on div "Space" at bounding box center [177, 343] width 86 height 10
click at [164, 329] on div "Size" at bounding box center [177, 327] width 86 height 10
click at [172, 503] on div "Generic string" at bounding box center [177, 502] width 86 height 10
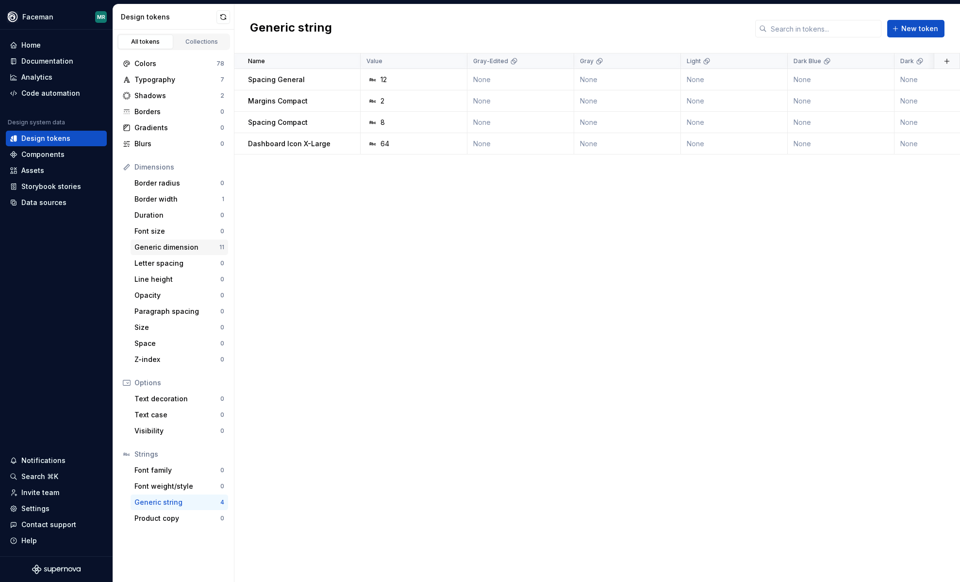
click at [181, 250] on div "Generic dimension" at bounding box center [176, 247] width 85 height 10
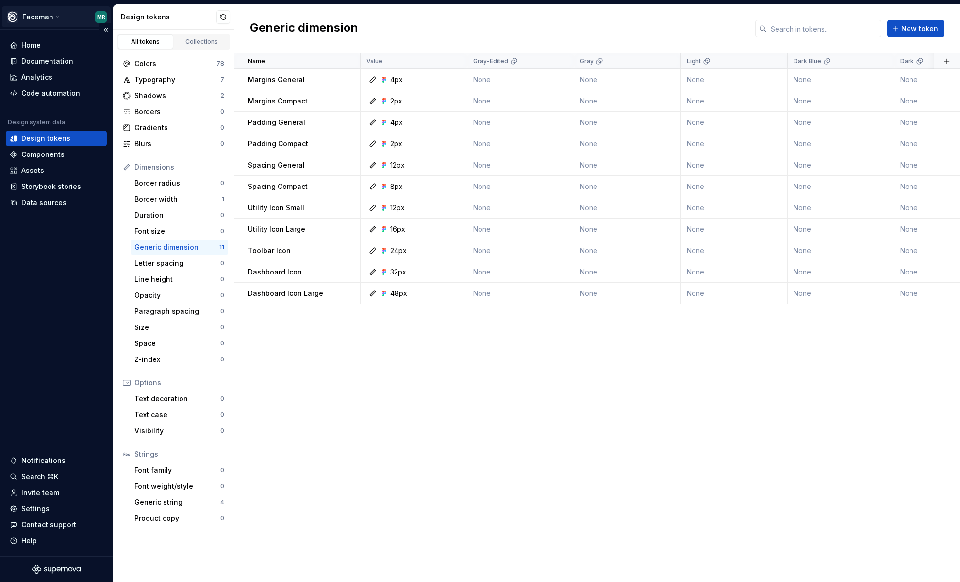
click at [57, 18] on html "Faceman MR Home Documentation Analytics Code automation Design system data Desi…" at bounding box center [480, 291] width 960 height 582
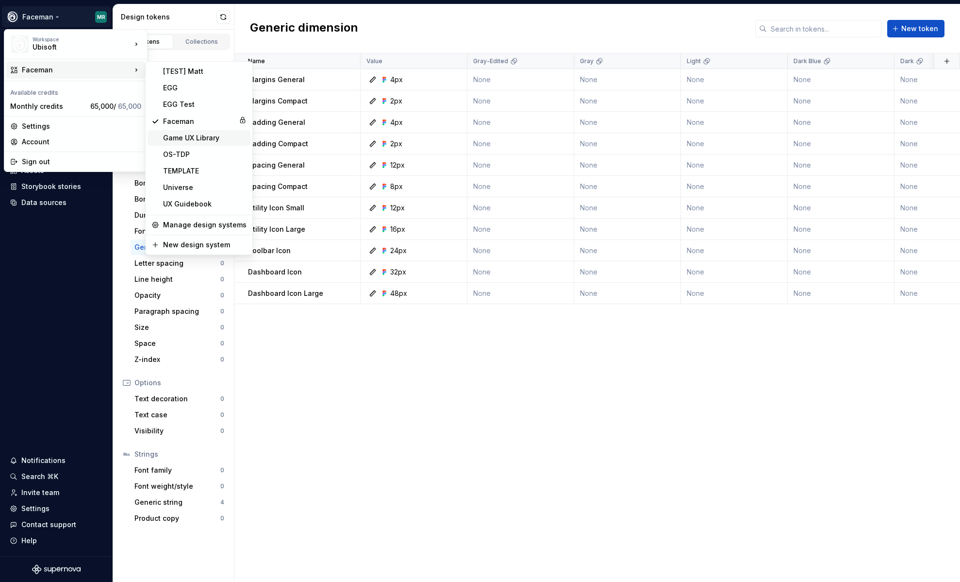
click at [182, 137] on div "Game UX Library" at bounding box center [205, 138] width 84 height 10
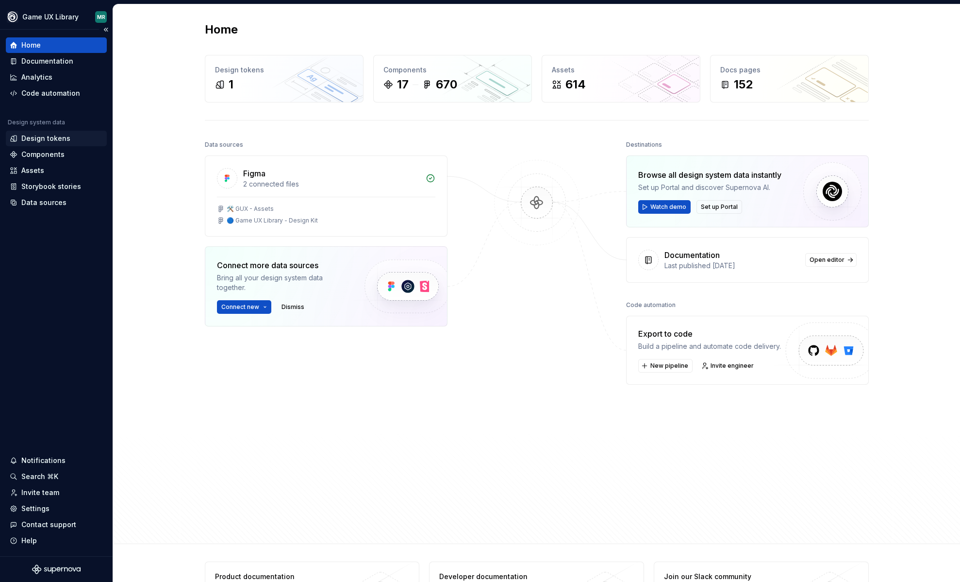
click at [49, 140] on div "Design tokens" at bounding box center [45, 139] width 49 height 10
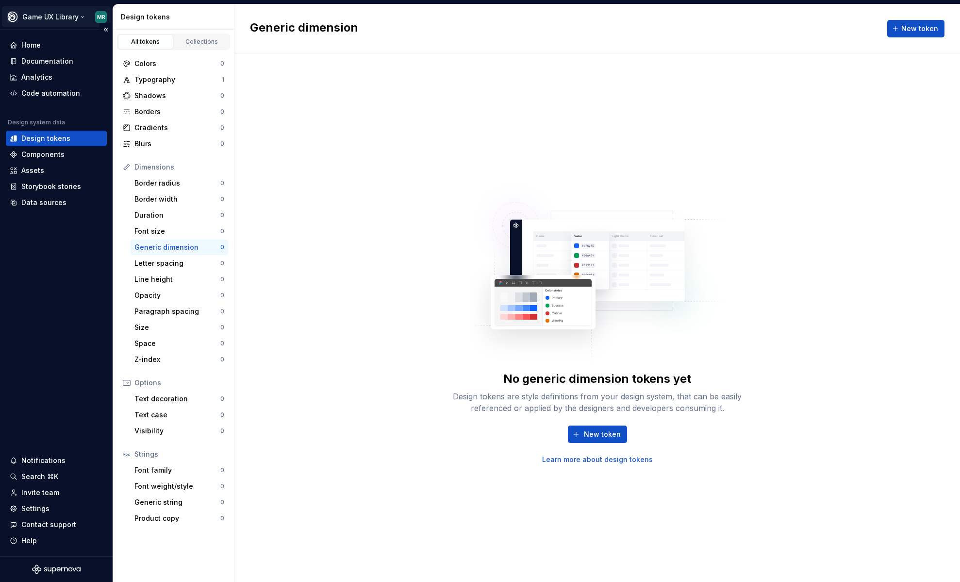
click at [68, 18] on html "Game UX Library MR Home Documentation Analytics Code automation Design system d…" at bounding box center [480, 291] width 960 height 582
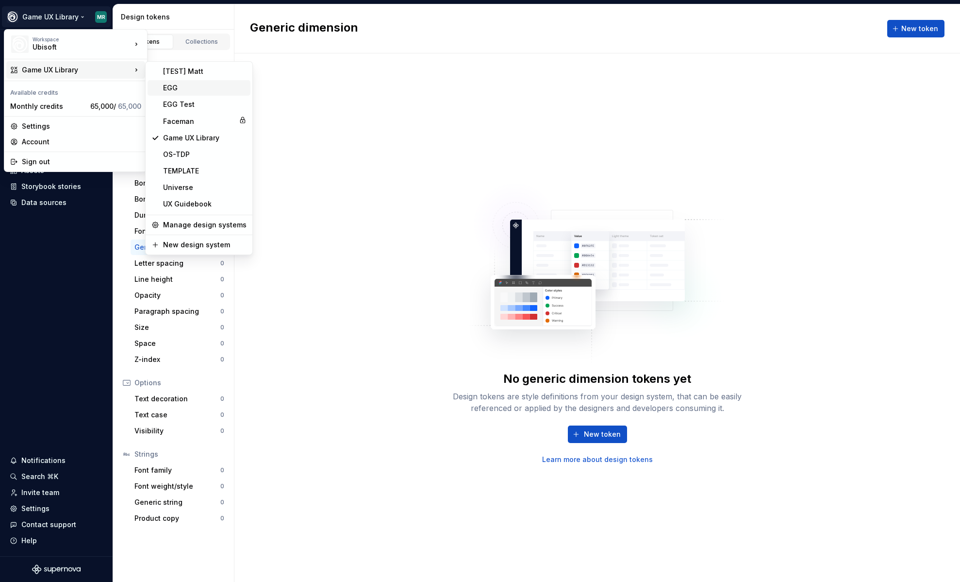
click at [181, 88] on div "EGG" at bounding box center [205, 88] width 84 height 10
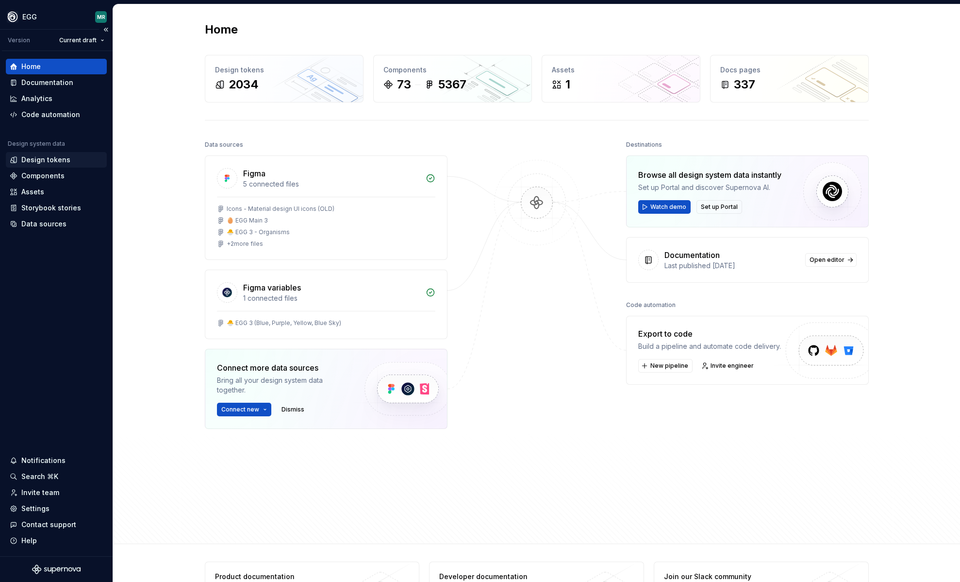
click at [50, 159] on div "Design tokens" at bounding box center [45, 160] width 49 height 10
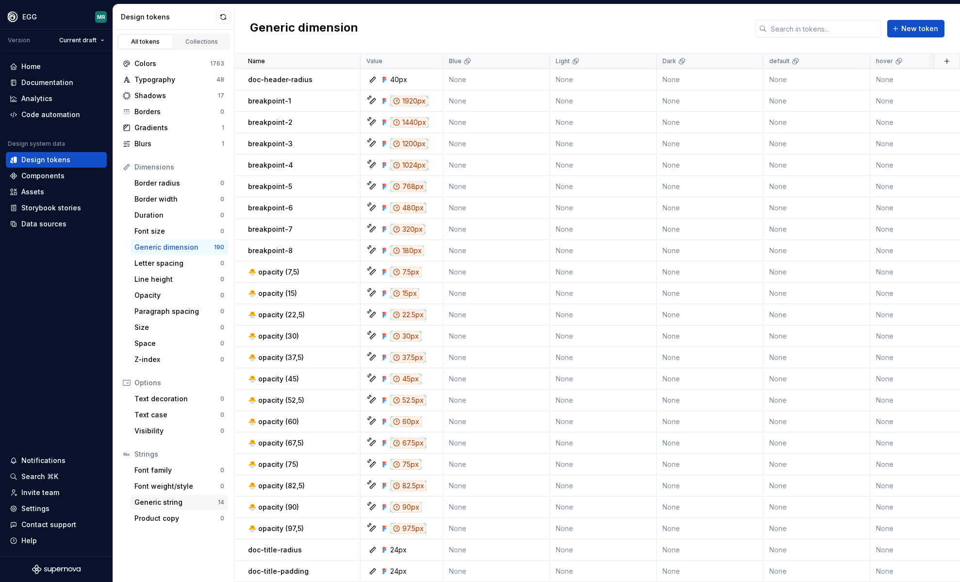
click at [178, 507] on div "Generic string 14" at bounding box center [180, 502] width 98 height 16
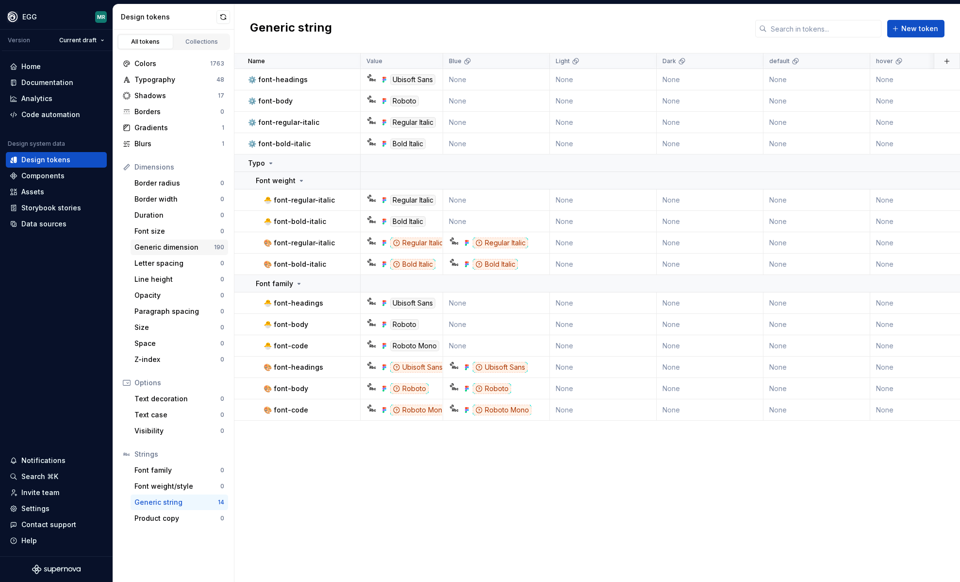
click at [167, 246] on div "Generic dimension" at bounding box center [174, 247] width 80 height 10
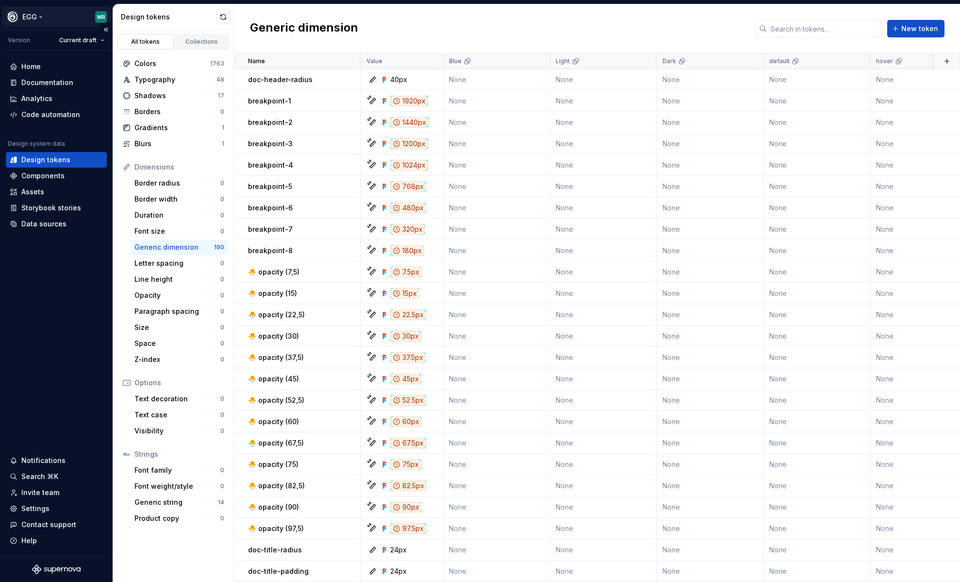
click at [48, 17] on html "EGG MR Version Current draft Home Documentation Analytics Code automation Desig…" at bounding box center [480, 291] width 960 height 582
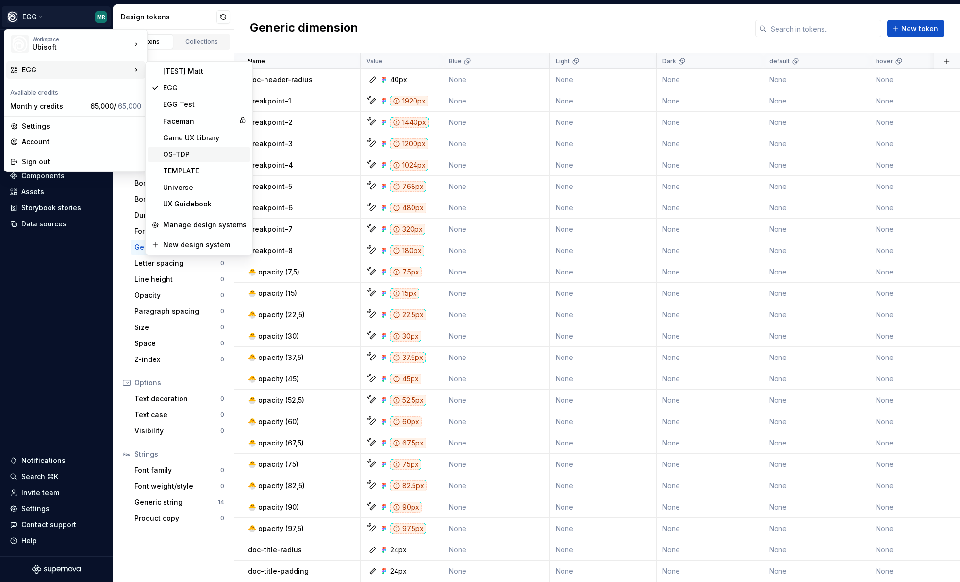
click at [184, 152] on div "OS-TDP" at bounding box center [205, 155] width 84 height 10
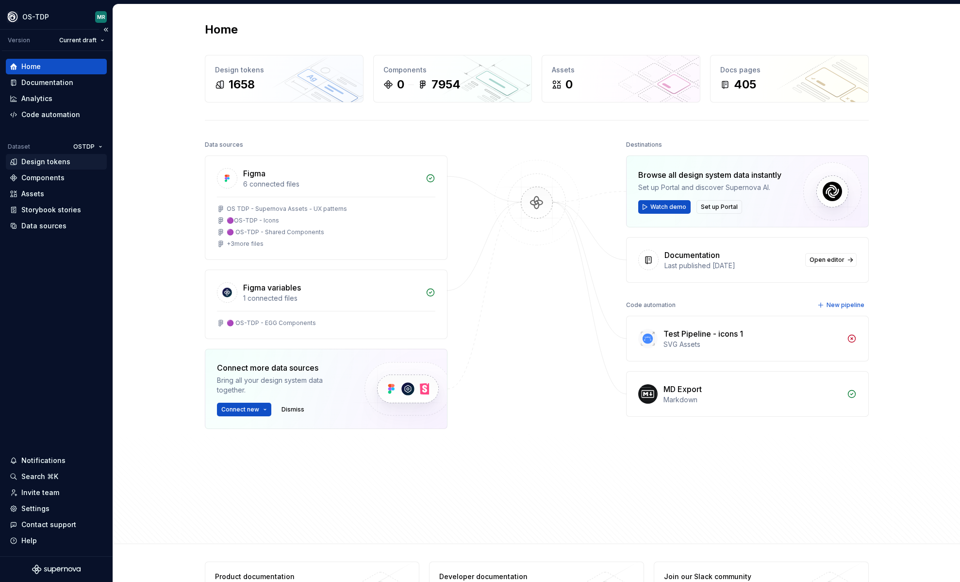
click at [59, 163] on div "Design tokens" at bounding box center [45, 162] width 49 height 10
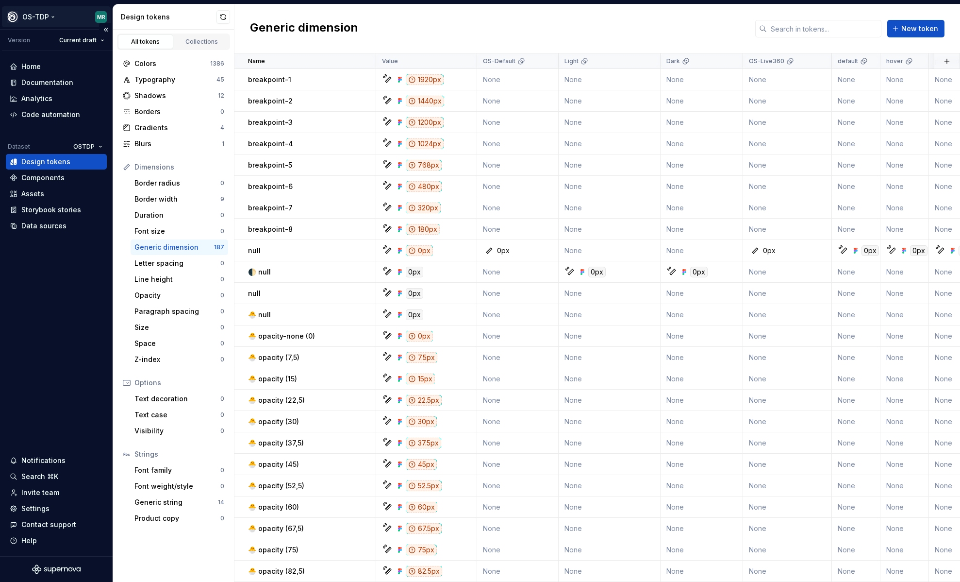
click at [50, 15] on html "OS-TDP MR Version Current draft Home Documentation Analytics Code automation Da…" at bounding box center [480, 291] width 960 height 582
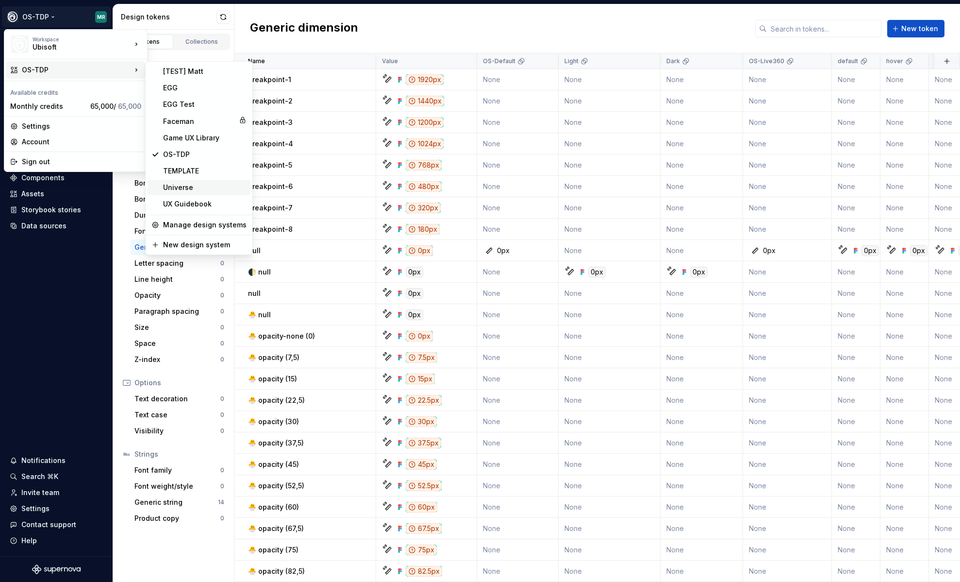
click at [184, 190] on div "Universe" at bounding box center [205, 188] width 84 height 10
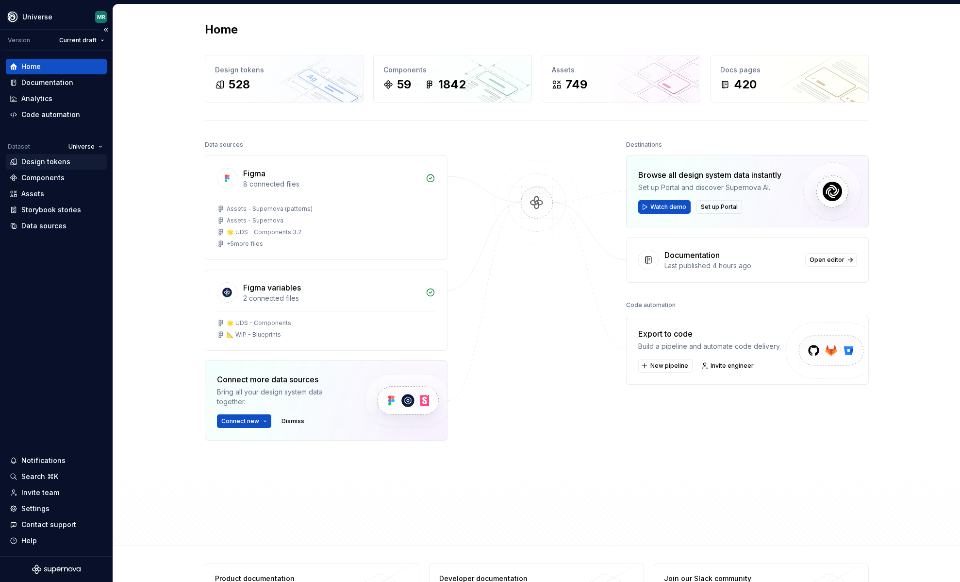
click at [56, 162] on div "Design tokens" at bounding box center [45, 162] width 49 height 10
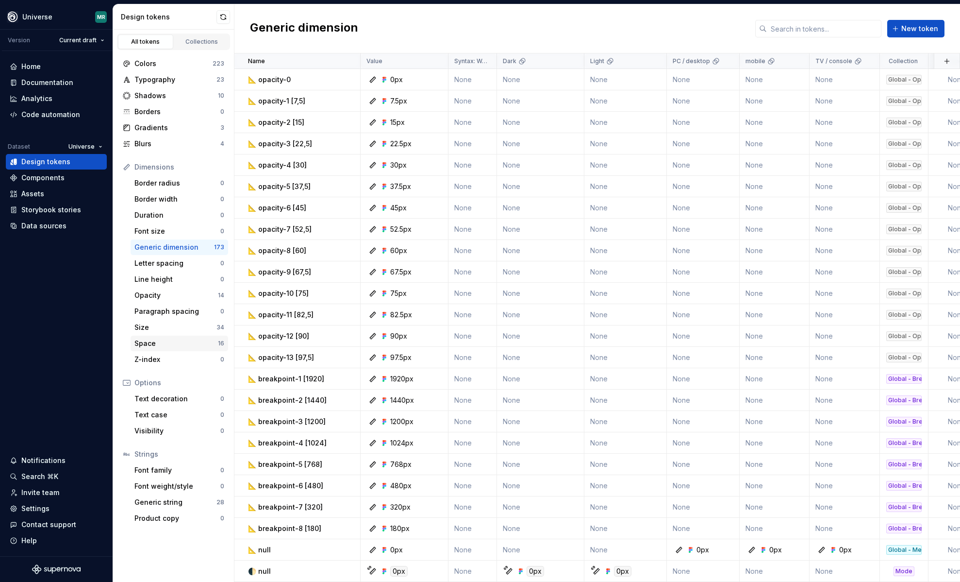
click at [169, 349] on div "Space 16" at bounding box center [180, 343] width 98 height 16
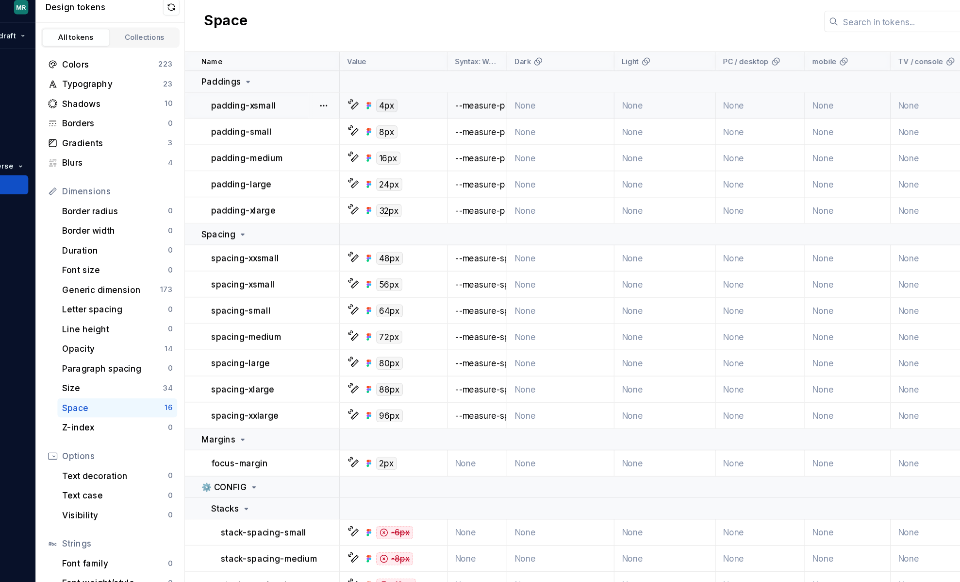
click at [369, 92] on icon at bounding box center [369, 93] width 3 height 3
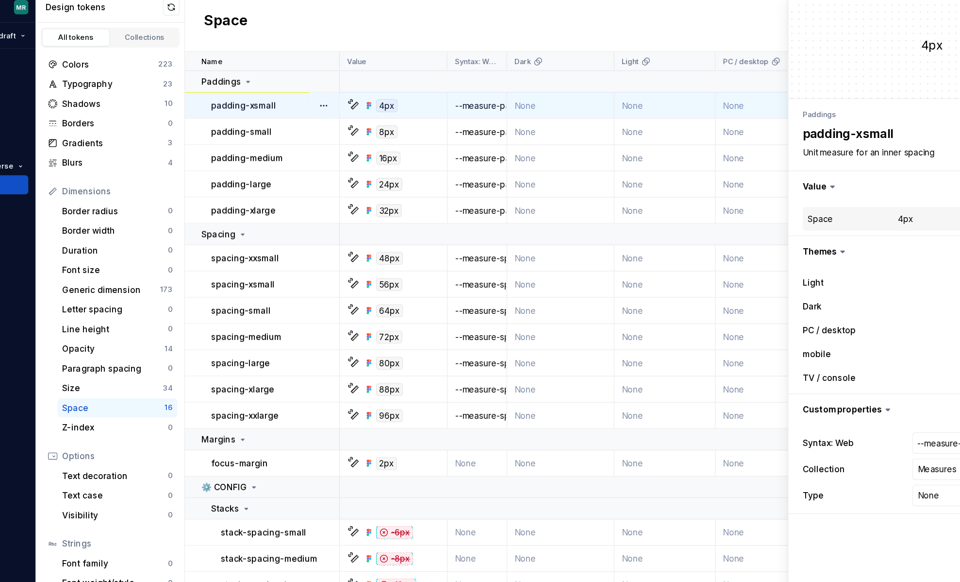
type textarea "*"
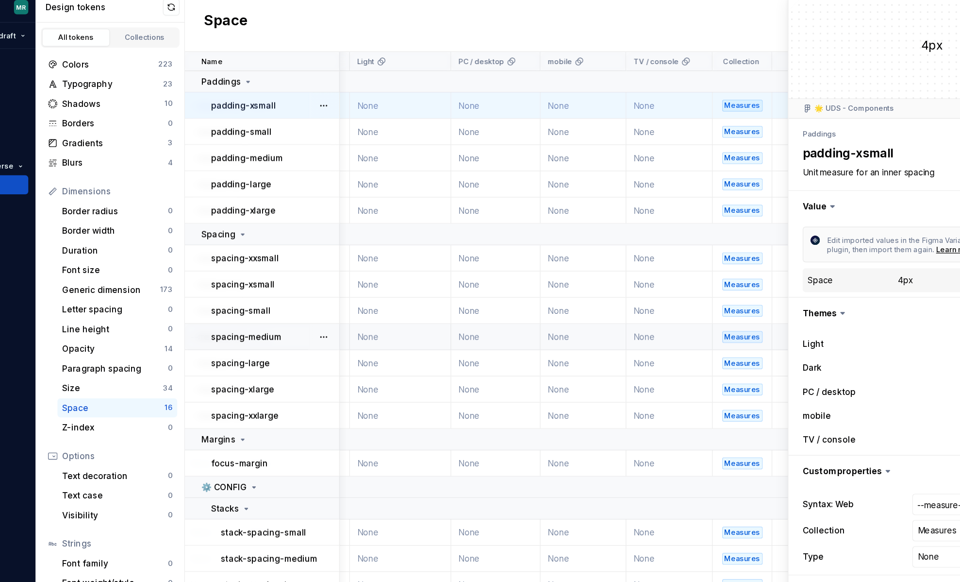
scroll to position [0, 216]
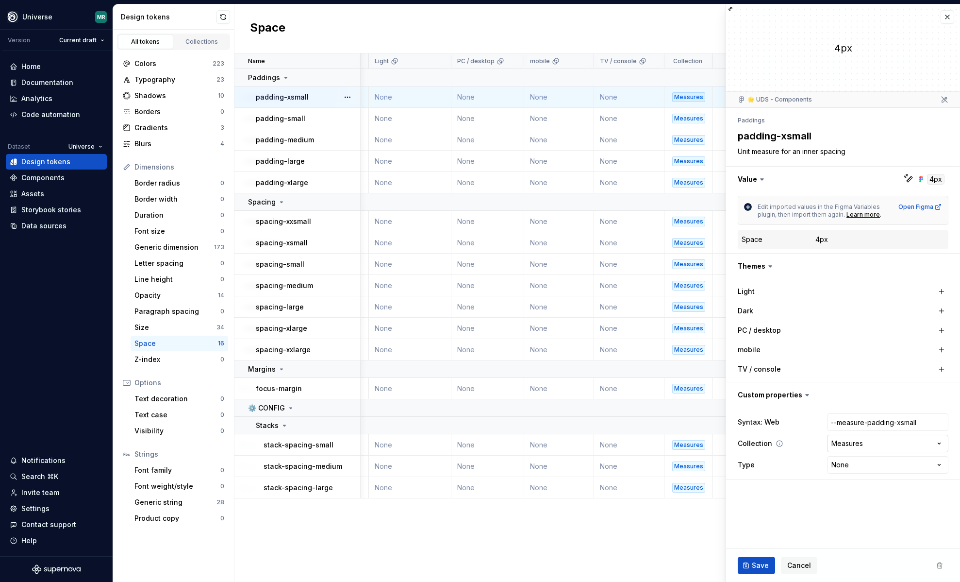
click at [833, 441] on html "Universe MR Version Current draft Home Documentation Analytics Code automation …" at bounding box center [480, 291] width 960 height 582
click at [805, 484] on html "Universe MR Version Current draft Home Documentation Analytics Code automation …" at bounding box center [480, 291] width 960 height 582
click at [760, 175] on icon at bounding box center [762, 179] width 10 height 10
click at [760, 178] on icon at bounding box center [762, 179] width 10 height 10
click at [761, 177] on icon at bounding box center [762, 179] width 10 height 10
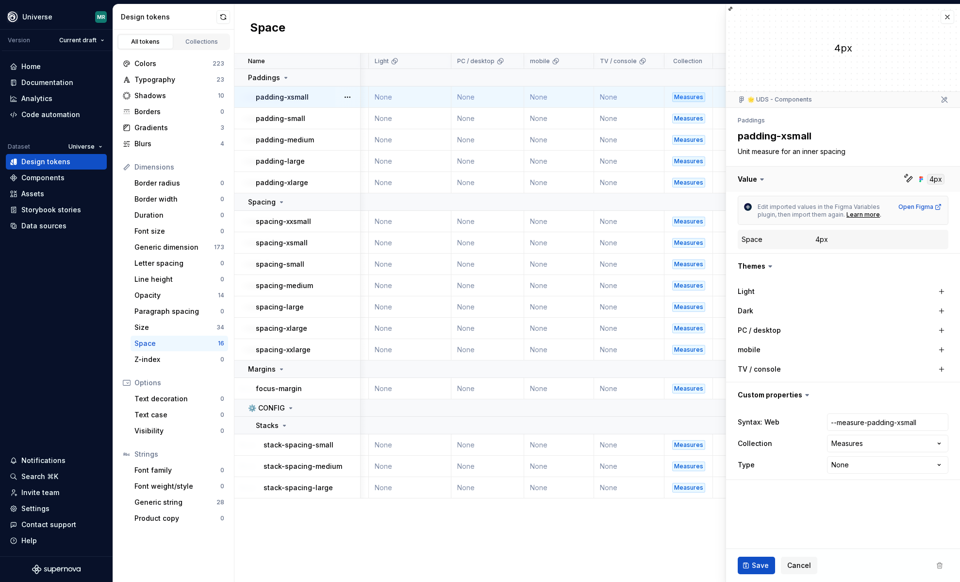
click at [749, 181] on button "button" at bounding box center [843, 179] width 234 height 25
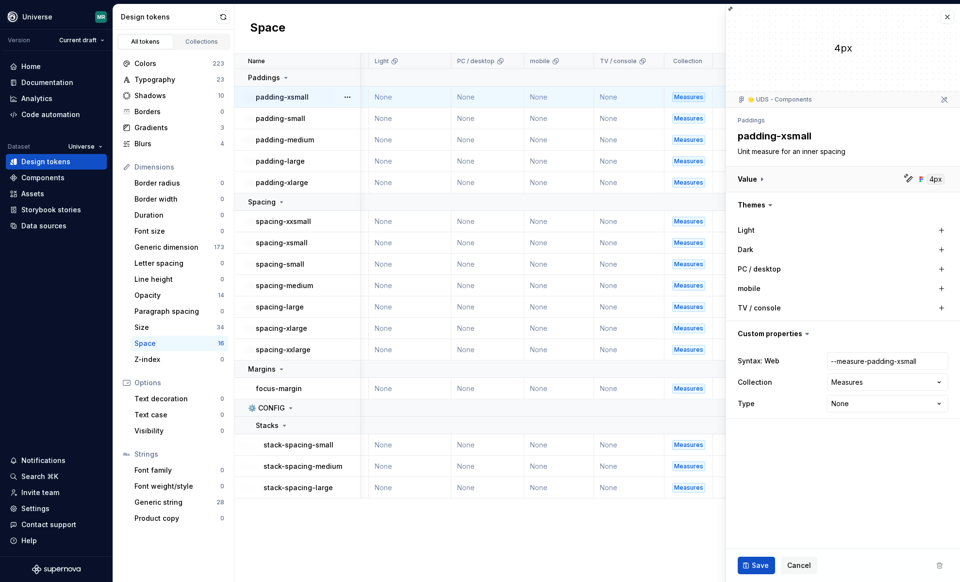
click at [749, 181] on button "button" at bounding box center [843, 179] width 234 height 25
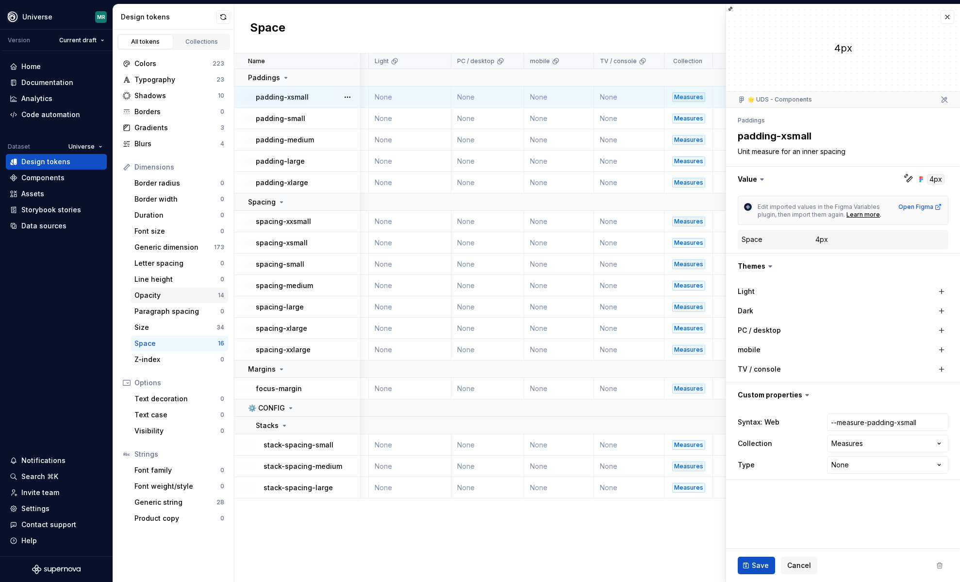
click at [190, 298] on div "Opacity" at bounding box center [176, 295] width 84 height 10
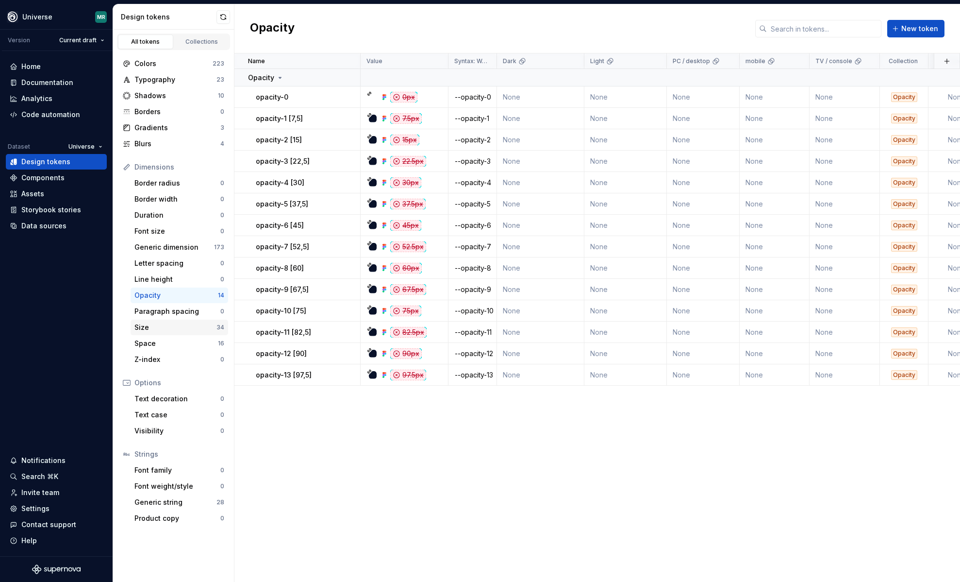
click at [172, 325] on div "Size" at bounding box center [175, 327] width 82 height 10
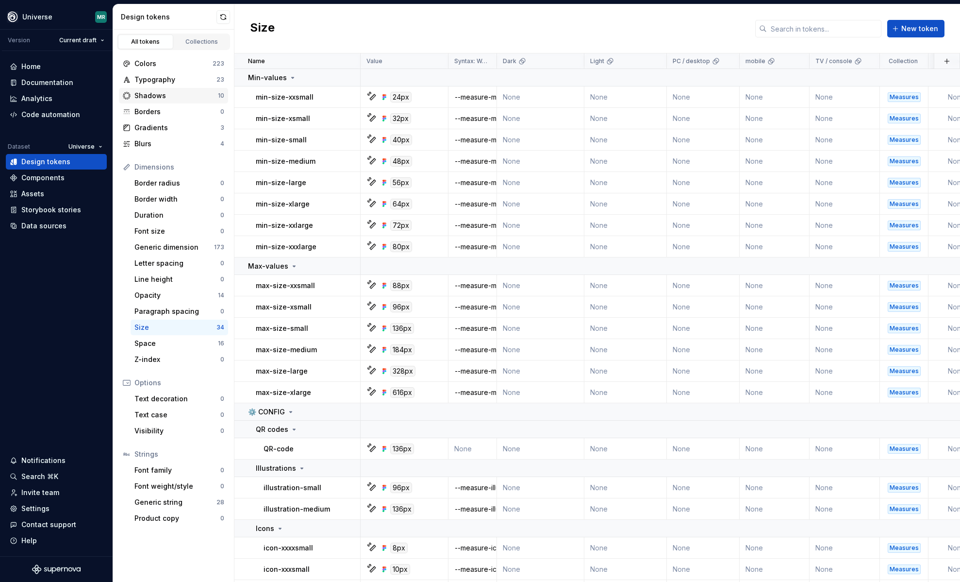
click at [172, 96] on div "Shadows" at bounding box center [176, 96] width 84 height 10
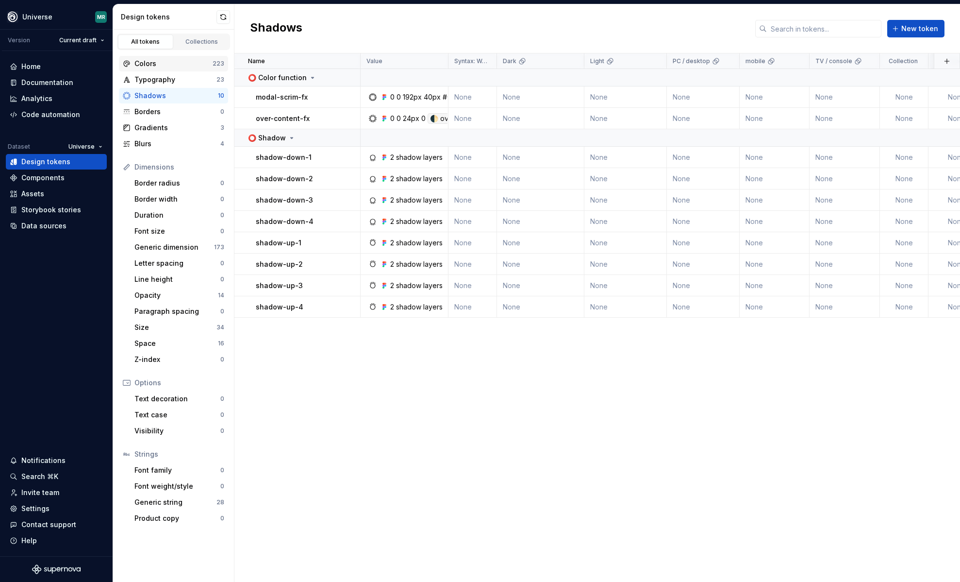
click at [156, 67] on div "Colors" at bounding box center [173, 64] width 78 height 10
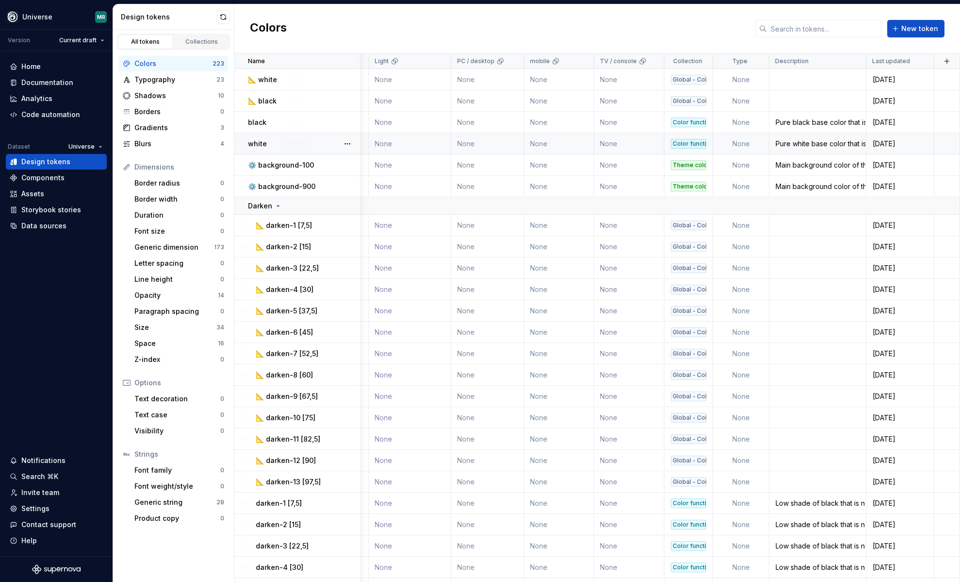
scroll to position [0, 216]
click at [195, 39] on div "Collections" at bounding box center [202, 42] width 49 height 8
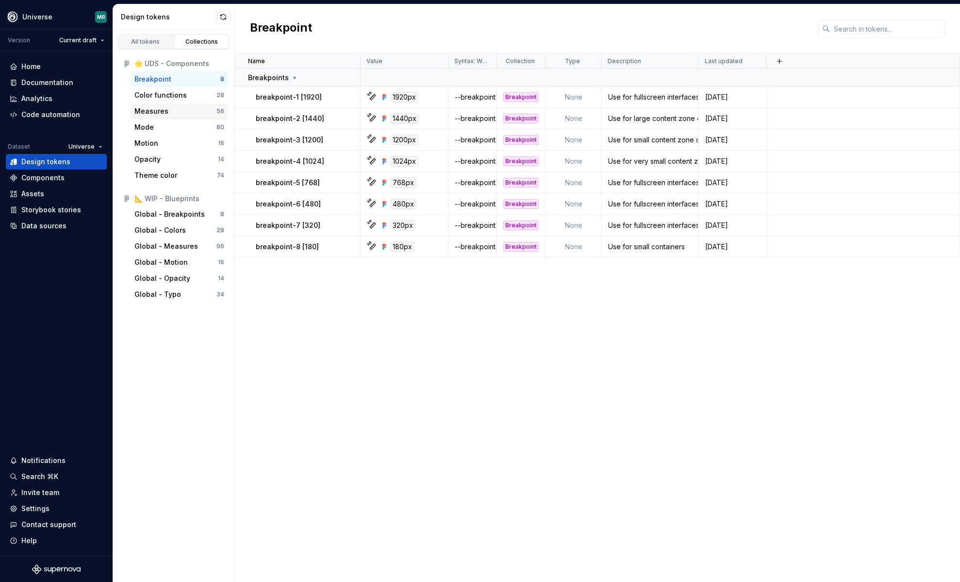
click at [164, 110] on div "Measures" at bounding box center [151, 111] width 34 height 10
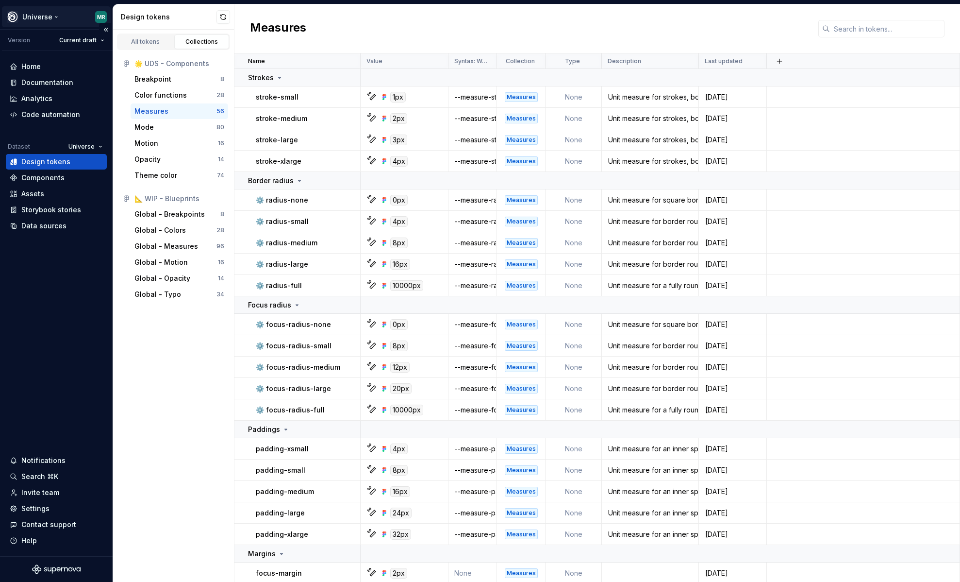
click at [50, 16] on html "Universe MR Version Current draft Home Documentation Analytics Code automation …" at bounding box center [480, 291] width 960 height 582
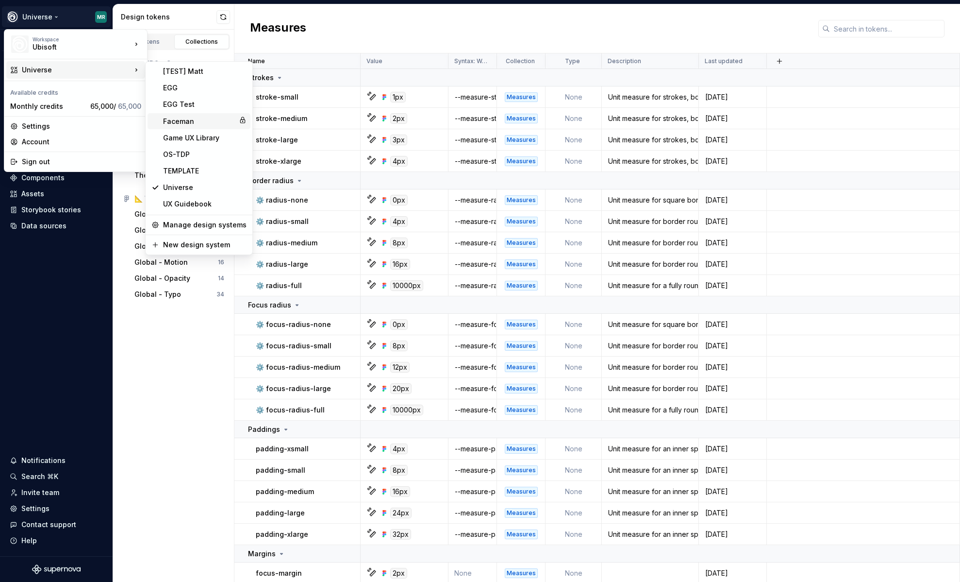
click at [185, 119] on div "Faceman" at bounding box center [199, 122] width 72 height 10
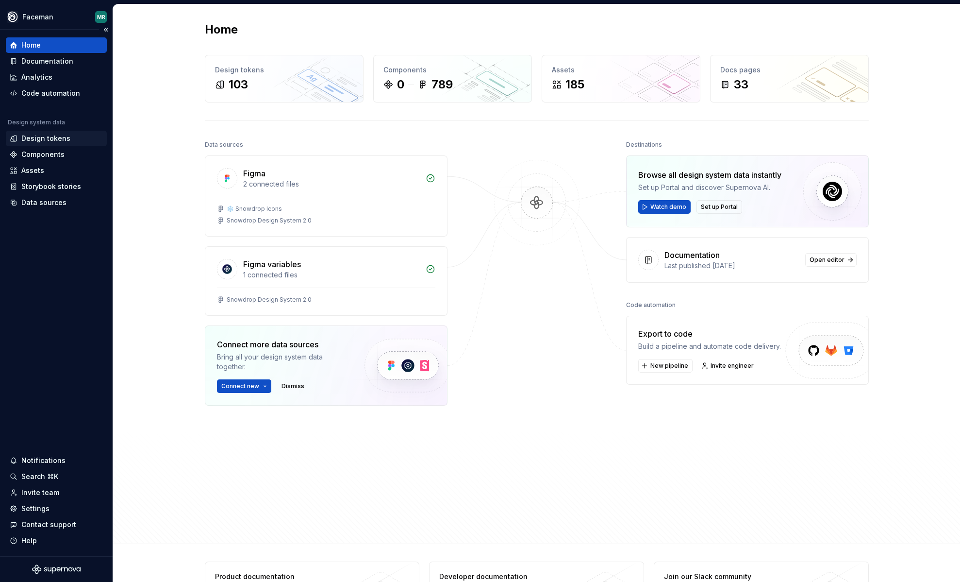
click at [47, 143] on div "Design tokens" at bounding box center [56, 139] width 101 height 16
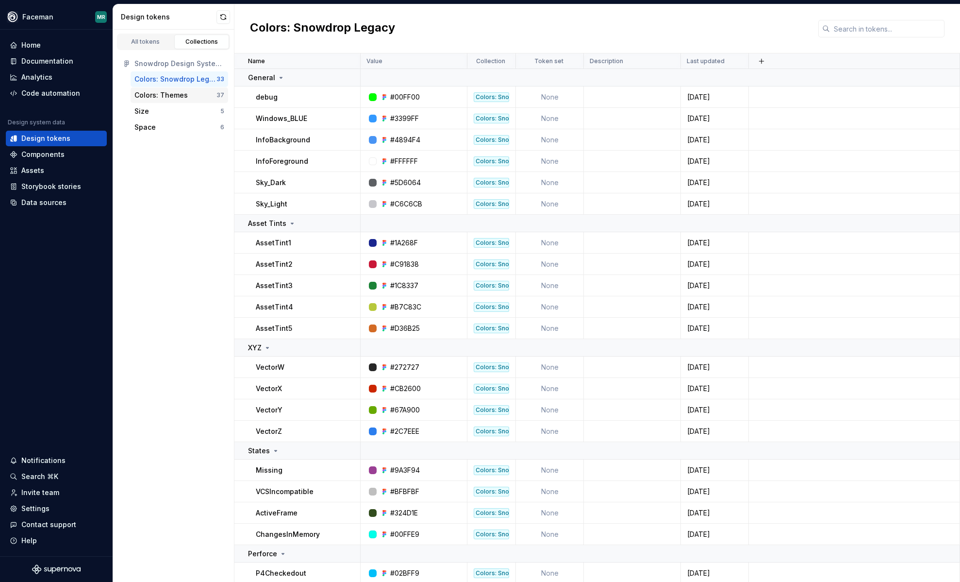
click at [165, 94] on div "Colors: Themes" at bounding box center [160, 95] width 53 height 10
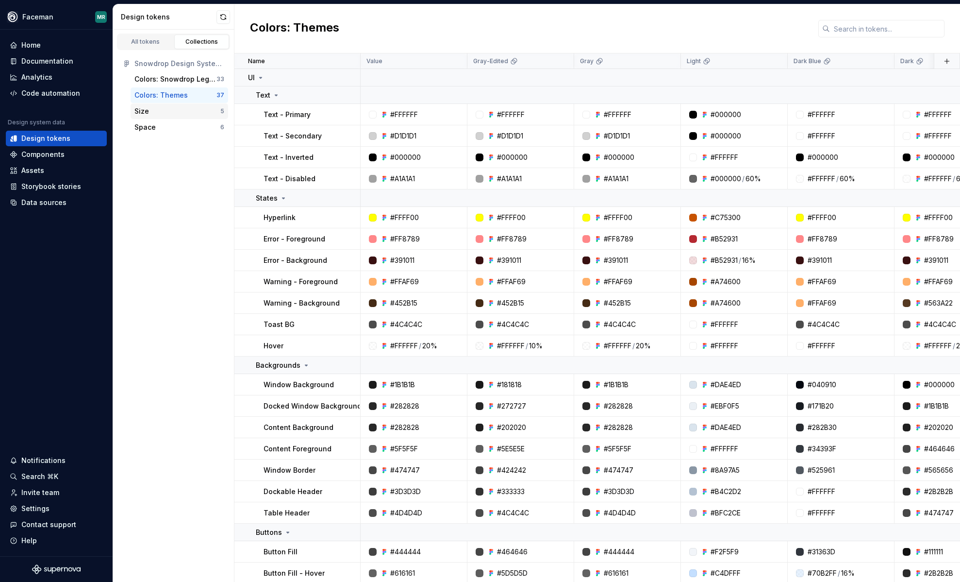
click at [164, 112] on div "Size" at bounding box center [177, 111] width 86 height 10
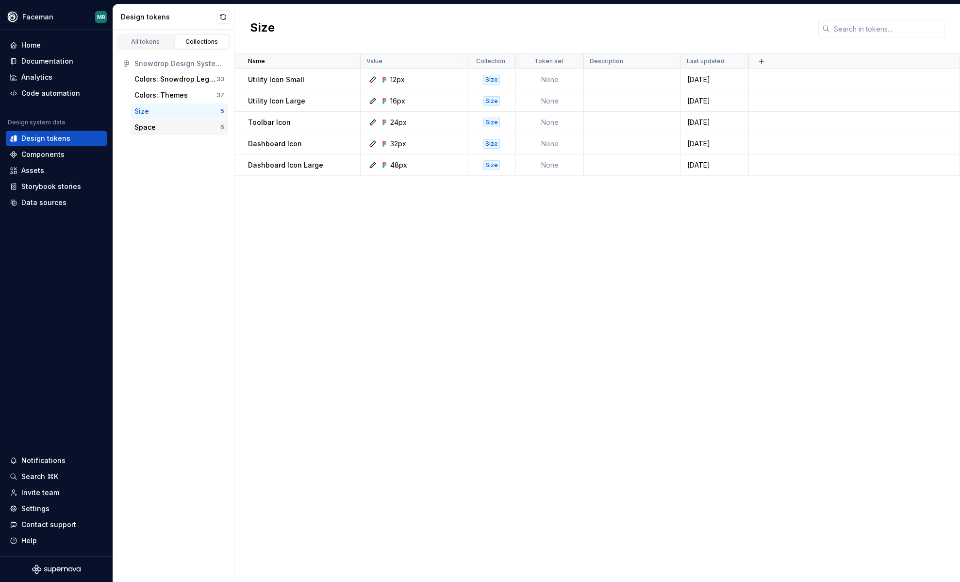
click at [165, 127] on div "Space" at bounding box center [177, 127] width 86 height 10
click at [168, 112] on div "Size" at bounding box center [177, 111] width 86 height 10
click at [168, 103] on div "Size 5" at bounding box center [180, 111] width 98 height 16
